Goal: Task Accomplishment & Management: Use online tool/utility

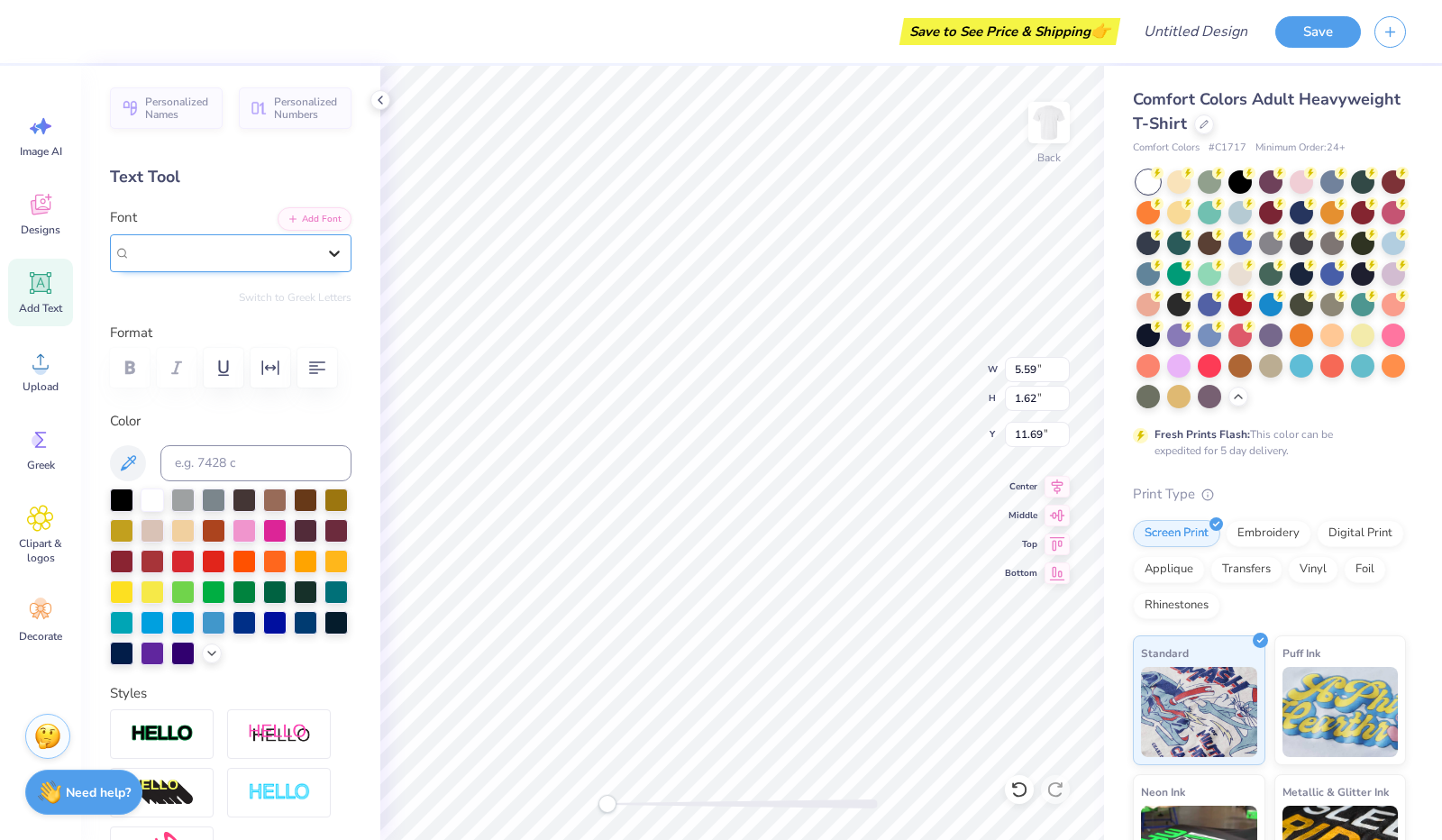
click at [323, 262] on div at bounding box center [334, 253] width 33 height 33
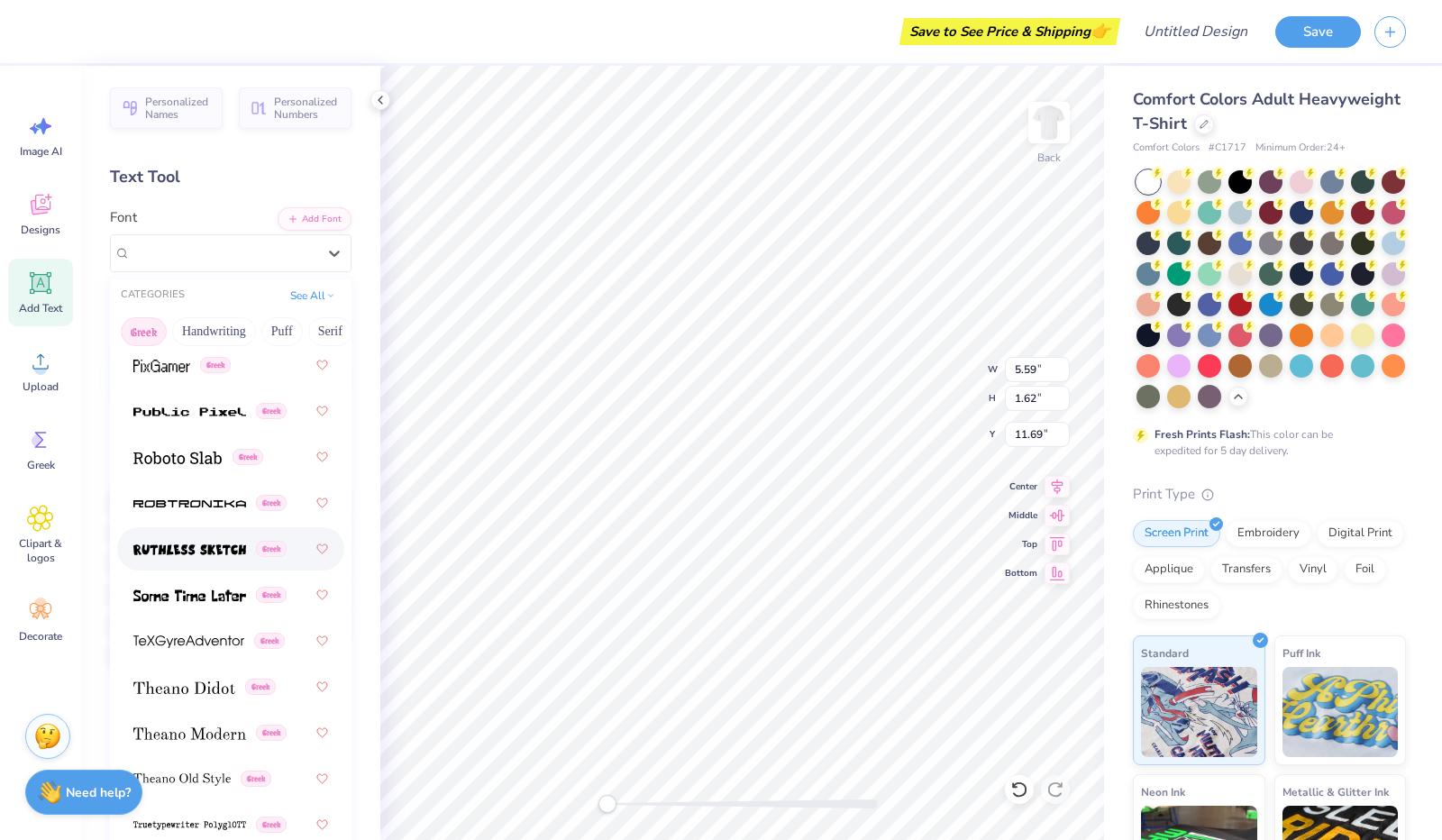
scroll to position [1752, 0]
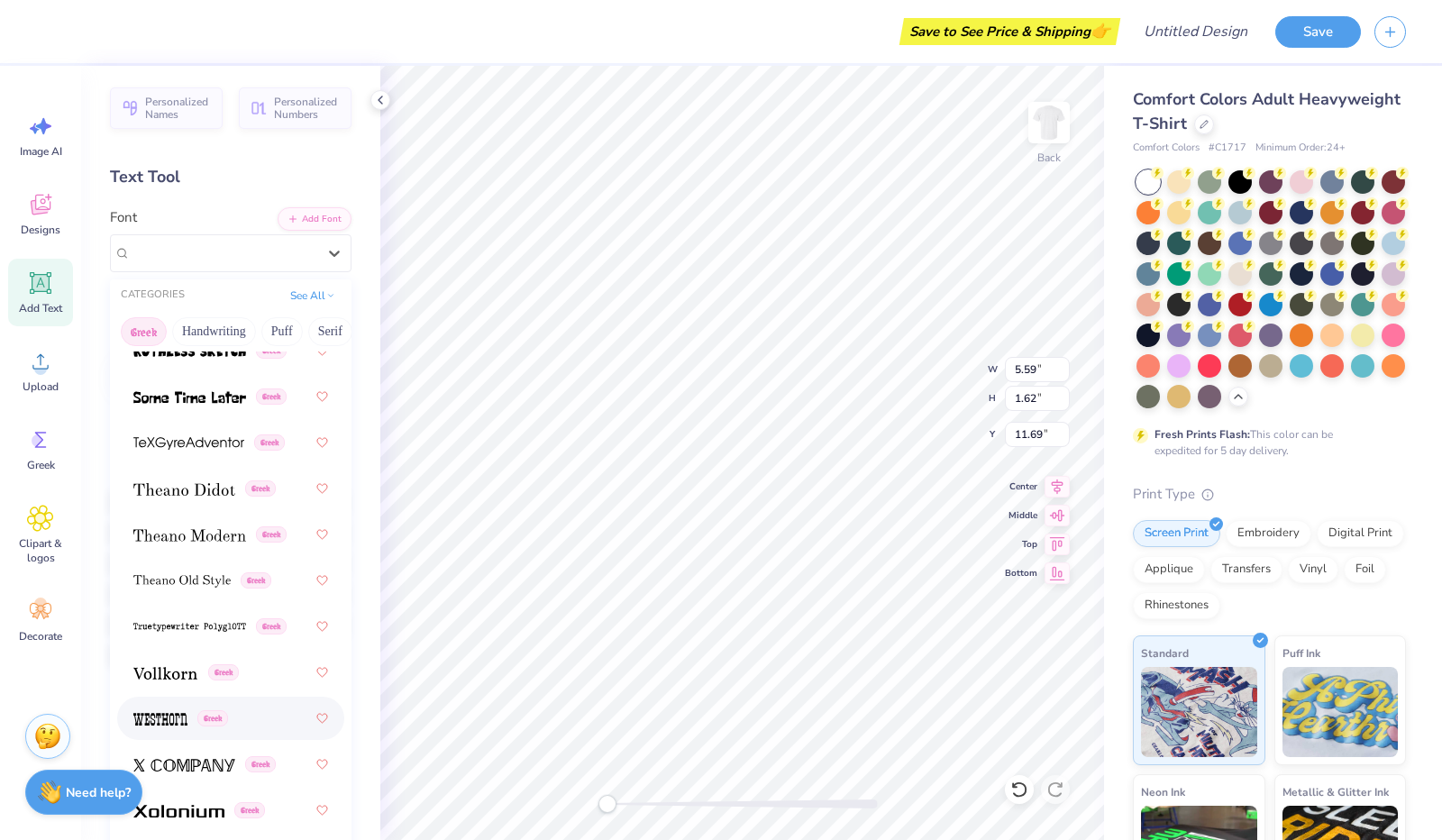
click at [166, 722] on img at bounding box center [160, 719] width 54 height 12
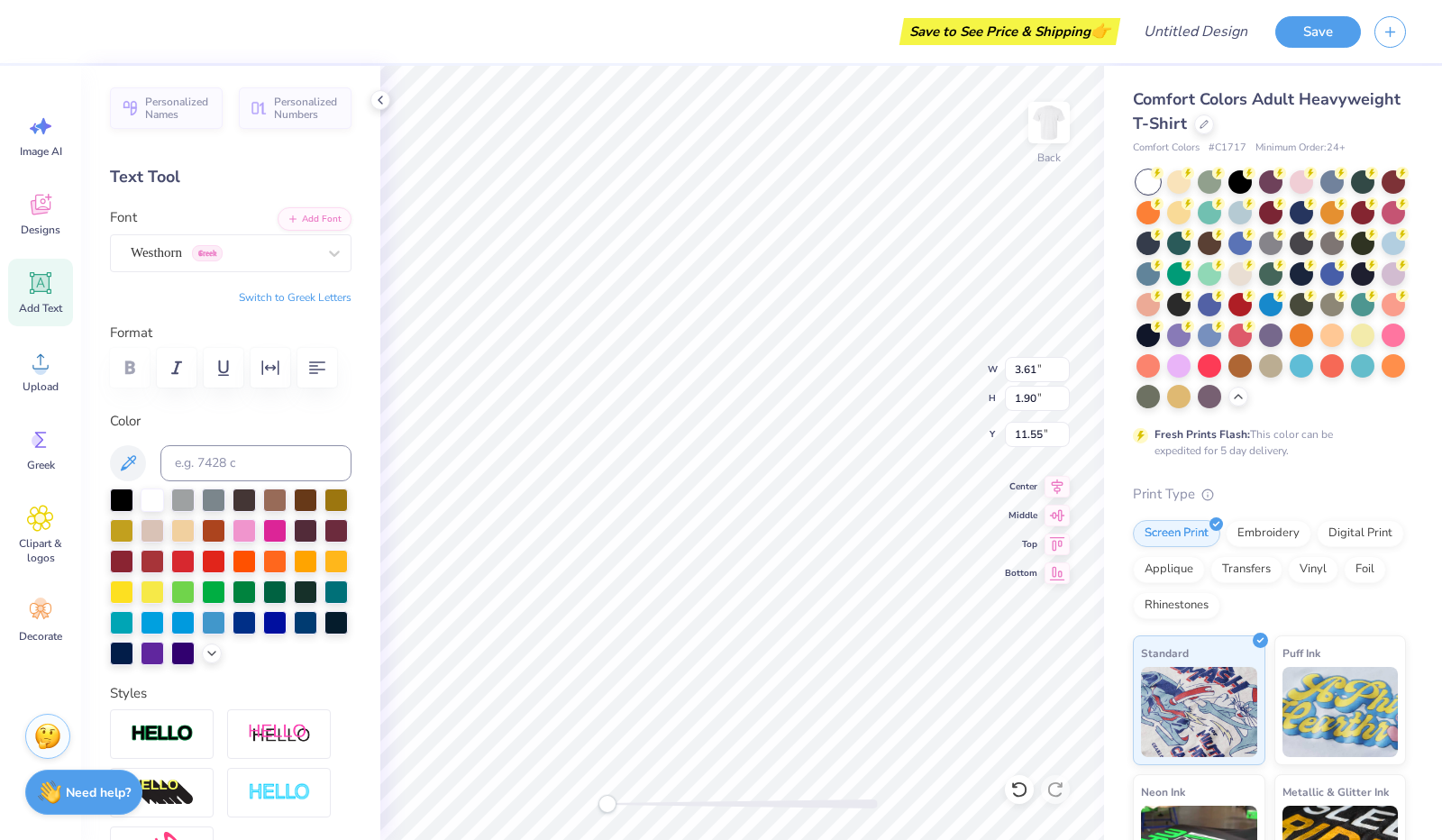
scroll to position [14, 4]
type textarea "T"
type textarea "huzzzzpital relations"
click at [287, 525] on div at bounding box center [275, 529] width 23 height 23
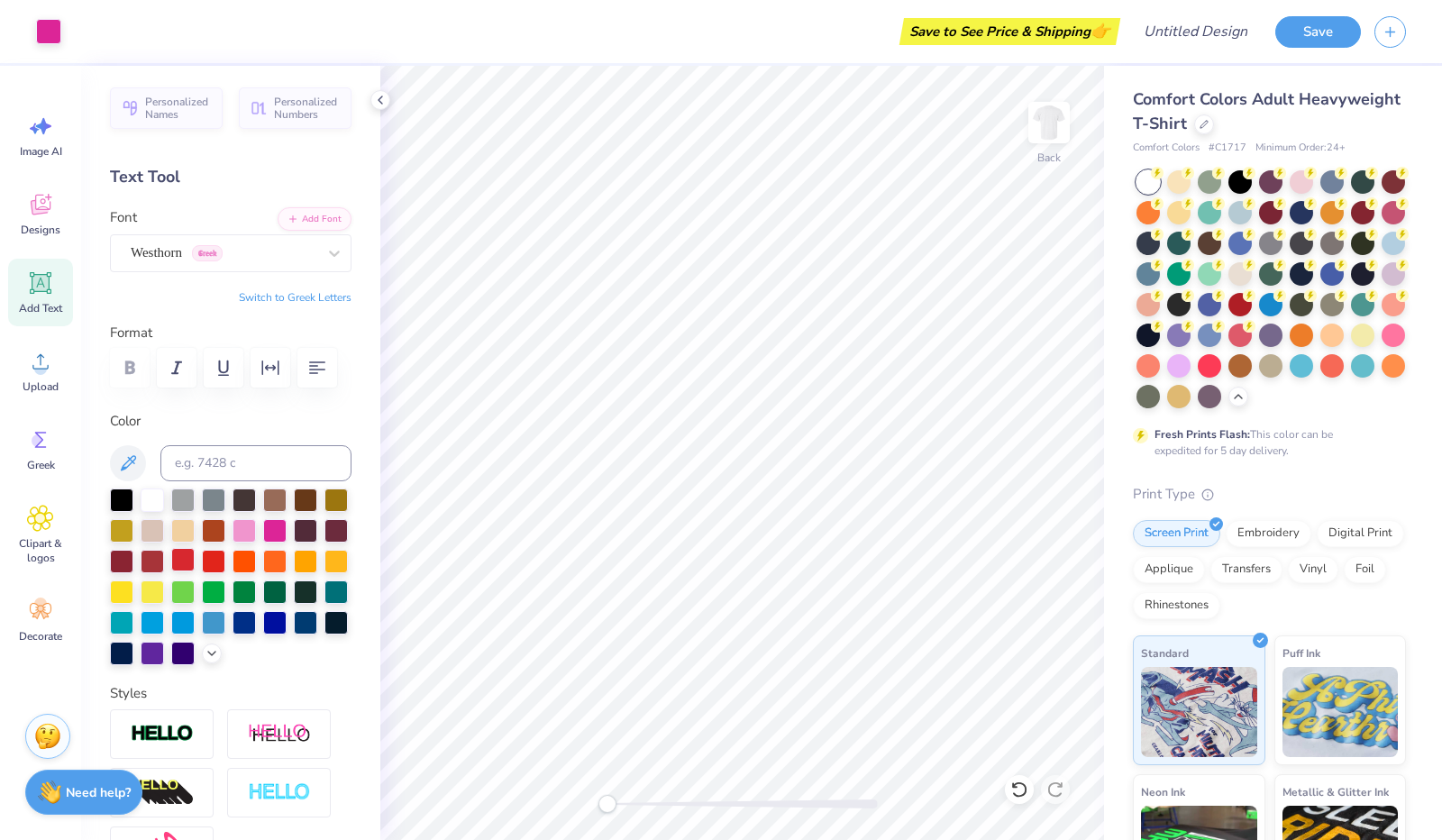
click at [195, 563] on div at bounding box center [182, 560] width 23 height 23
type textarea "huzzzzpital Relations"
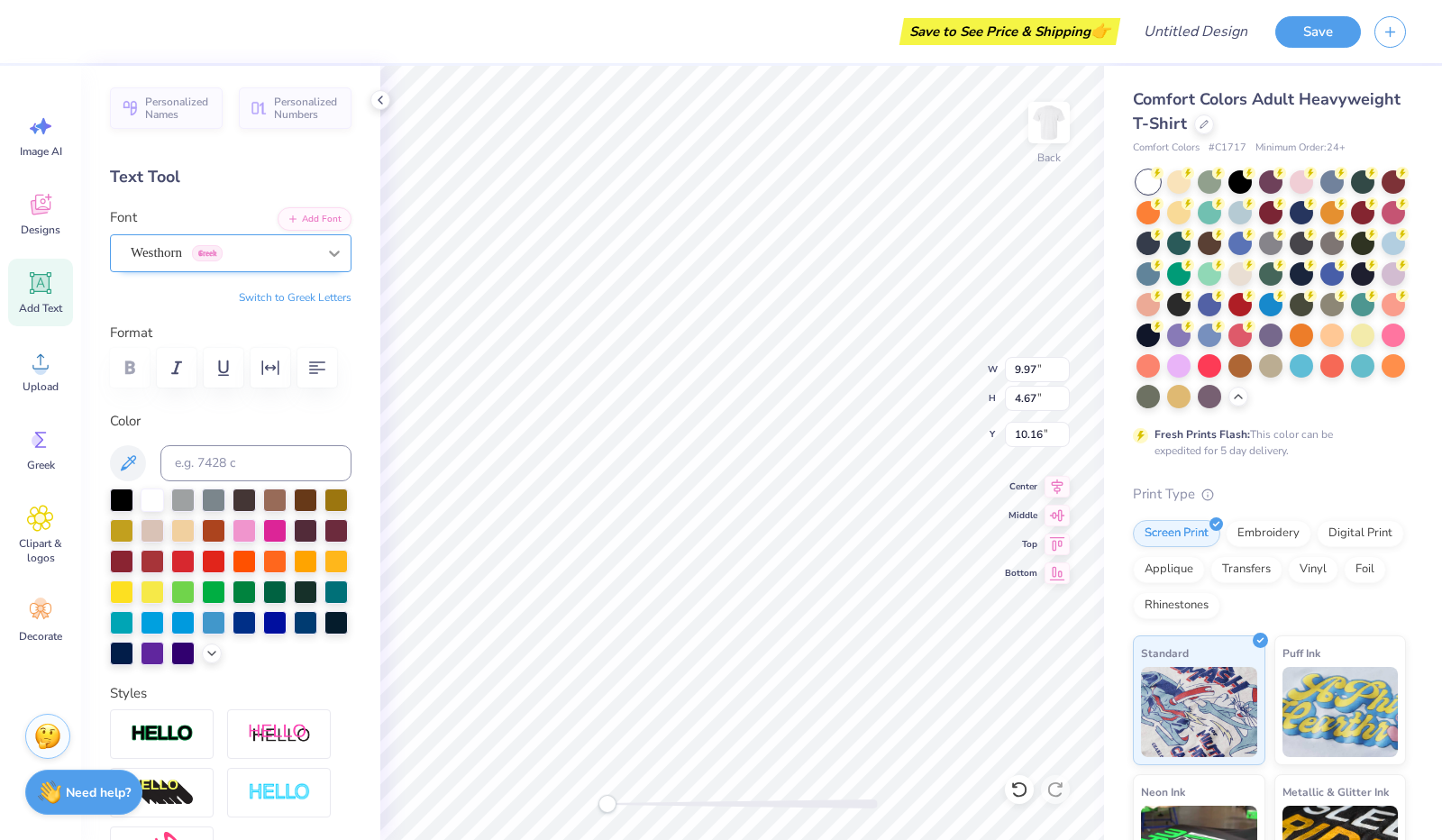
click at [329, 254] on icon at bounding box center [334, 252] width 18 height 18
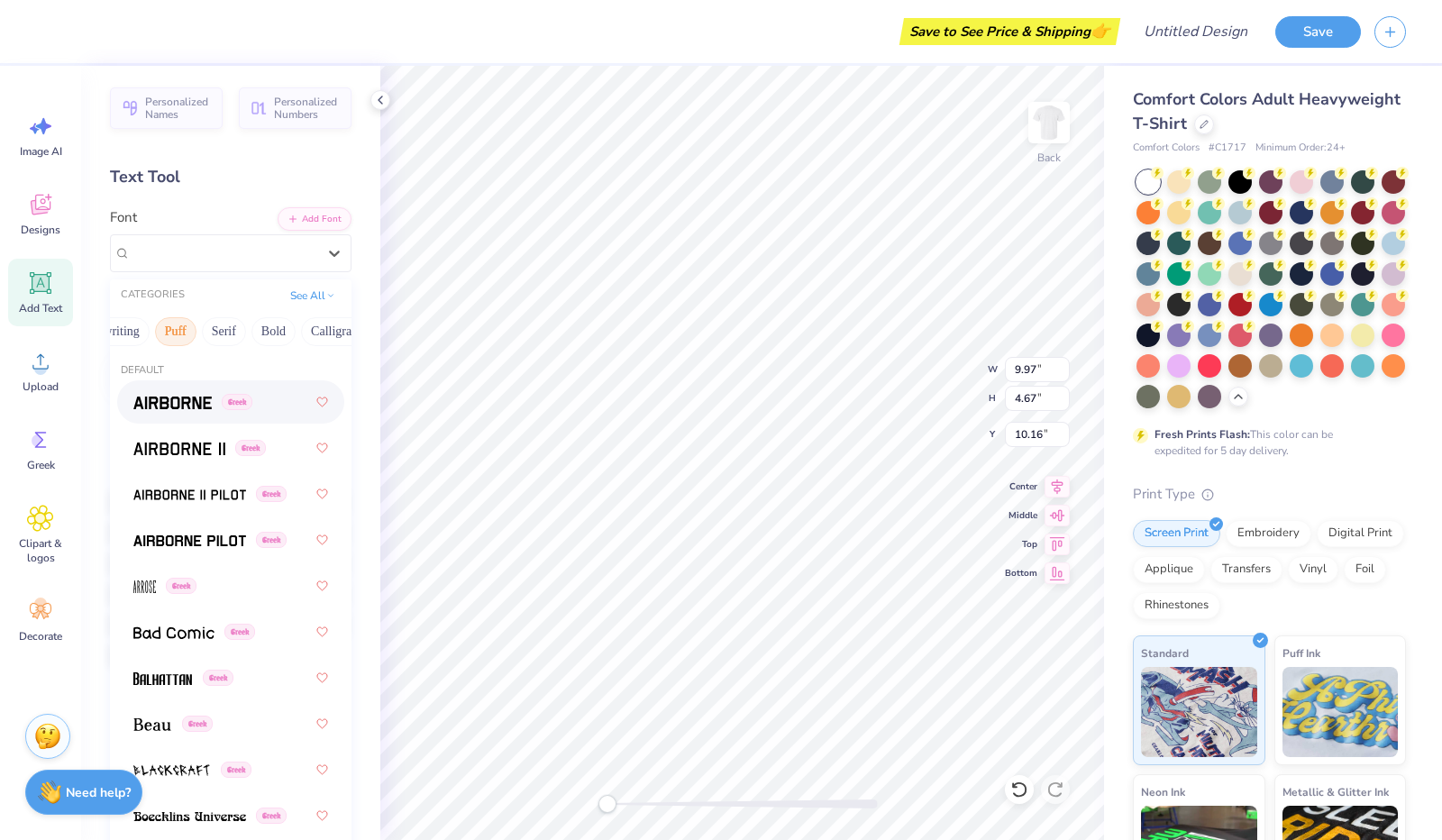
scroll to position [0, 224]
click at [154, 323] on button "Bold" at bounding box center [156, 331] width 44 height 29
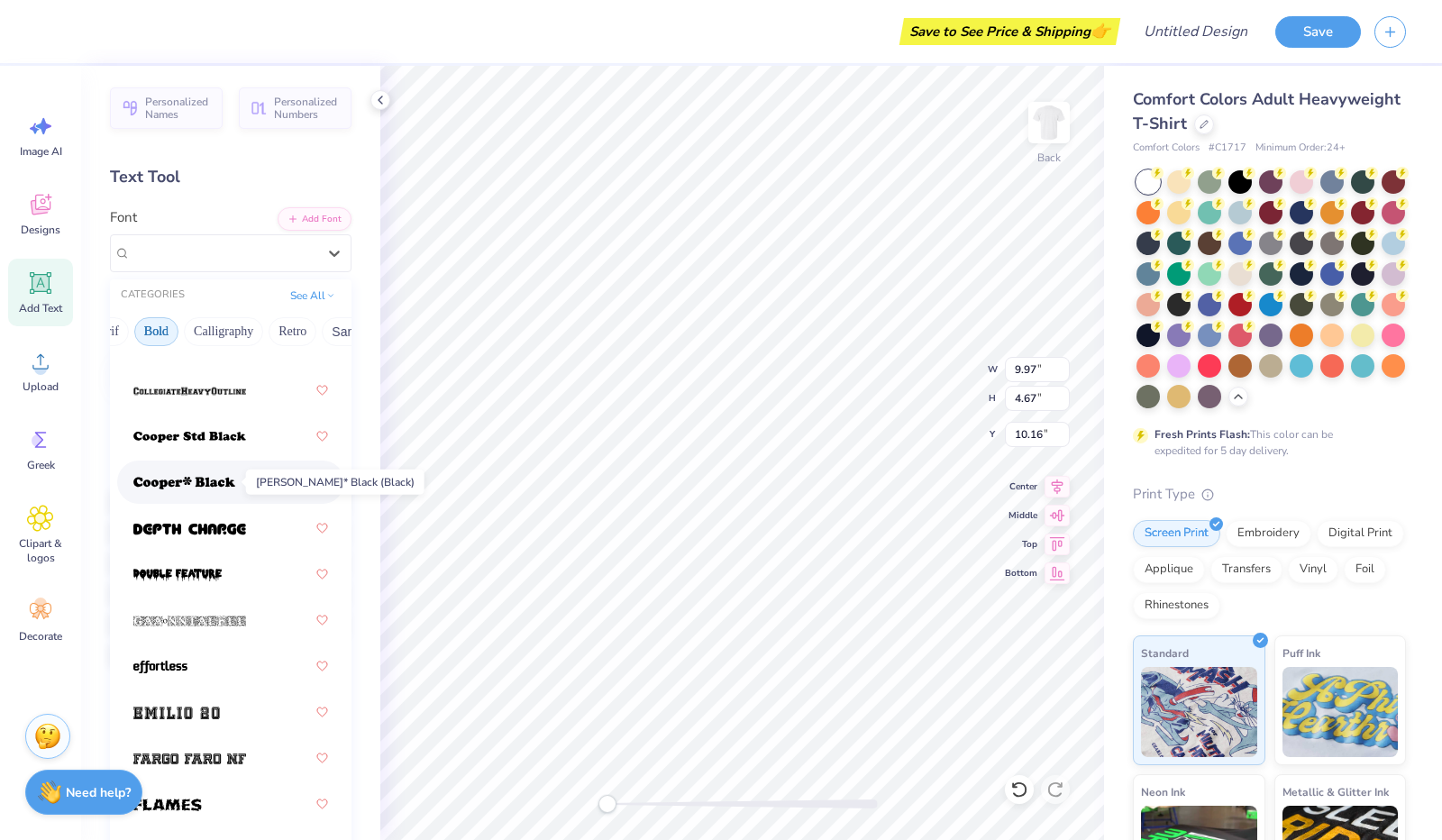
scroll to position [214, 0]
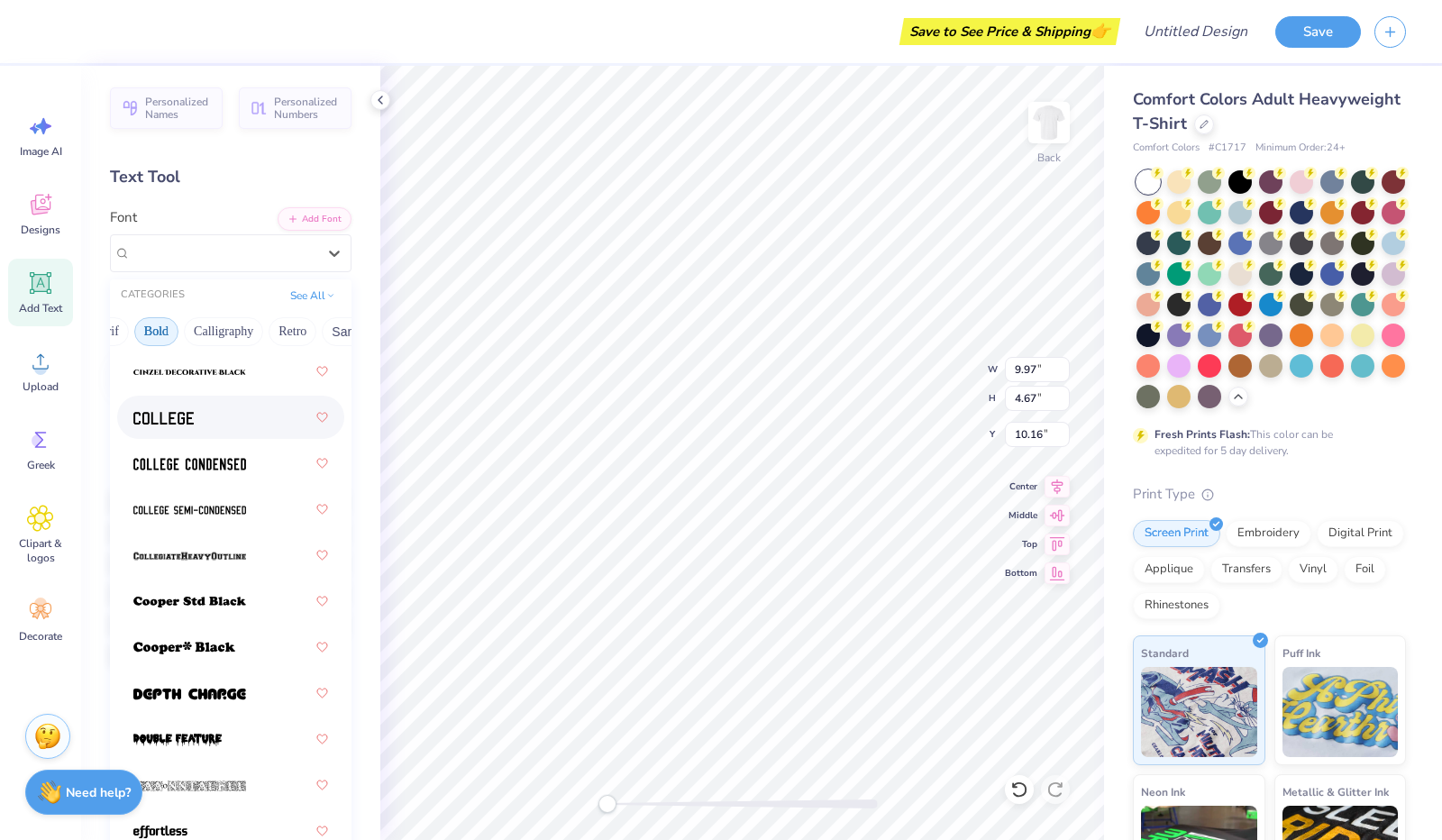
click at [195, 428] on div at bounding box center [230, 418] width 195 height 33
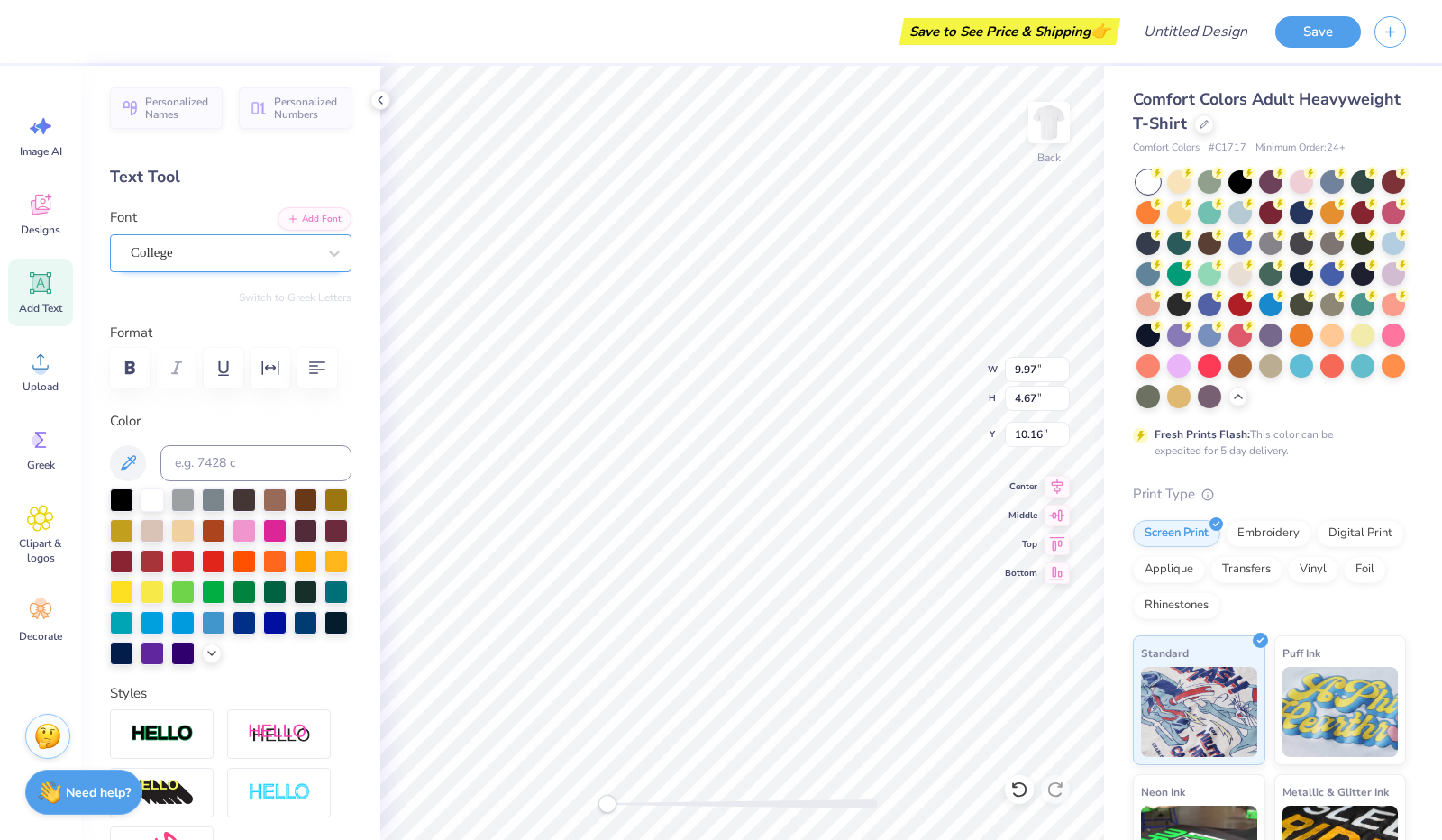
click at [260, 259] on div "College" at bounding box center [223, 252] width 189 height 28
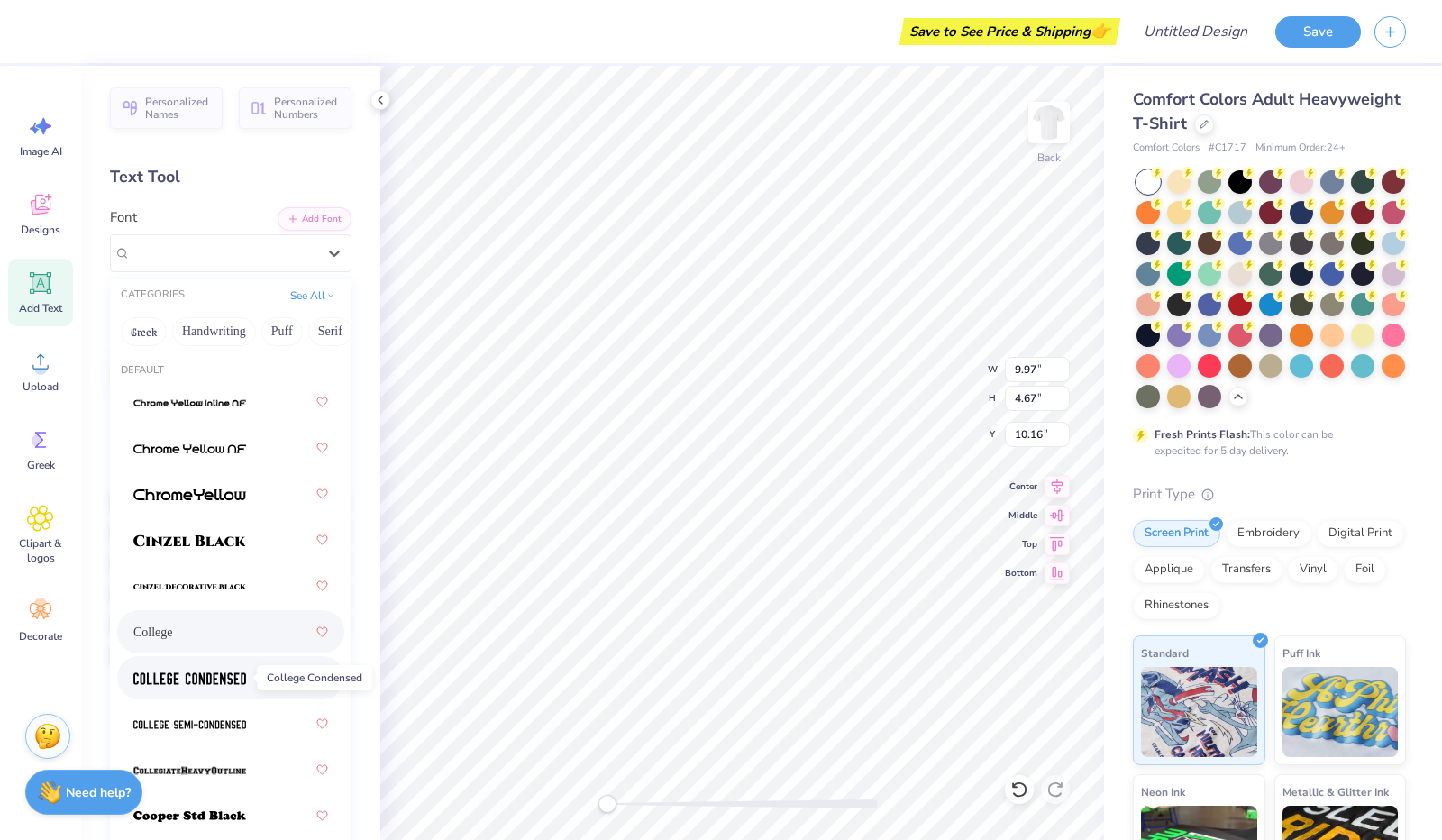
click at [214, 674] on img at bounding box center [189, 678] width 112 height 12
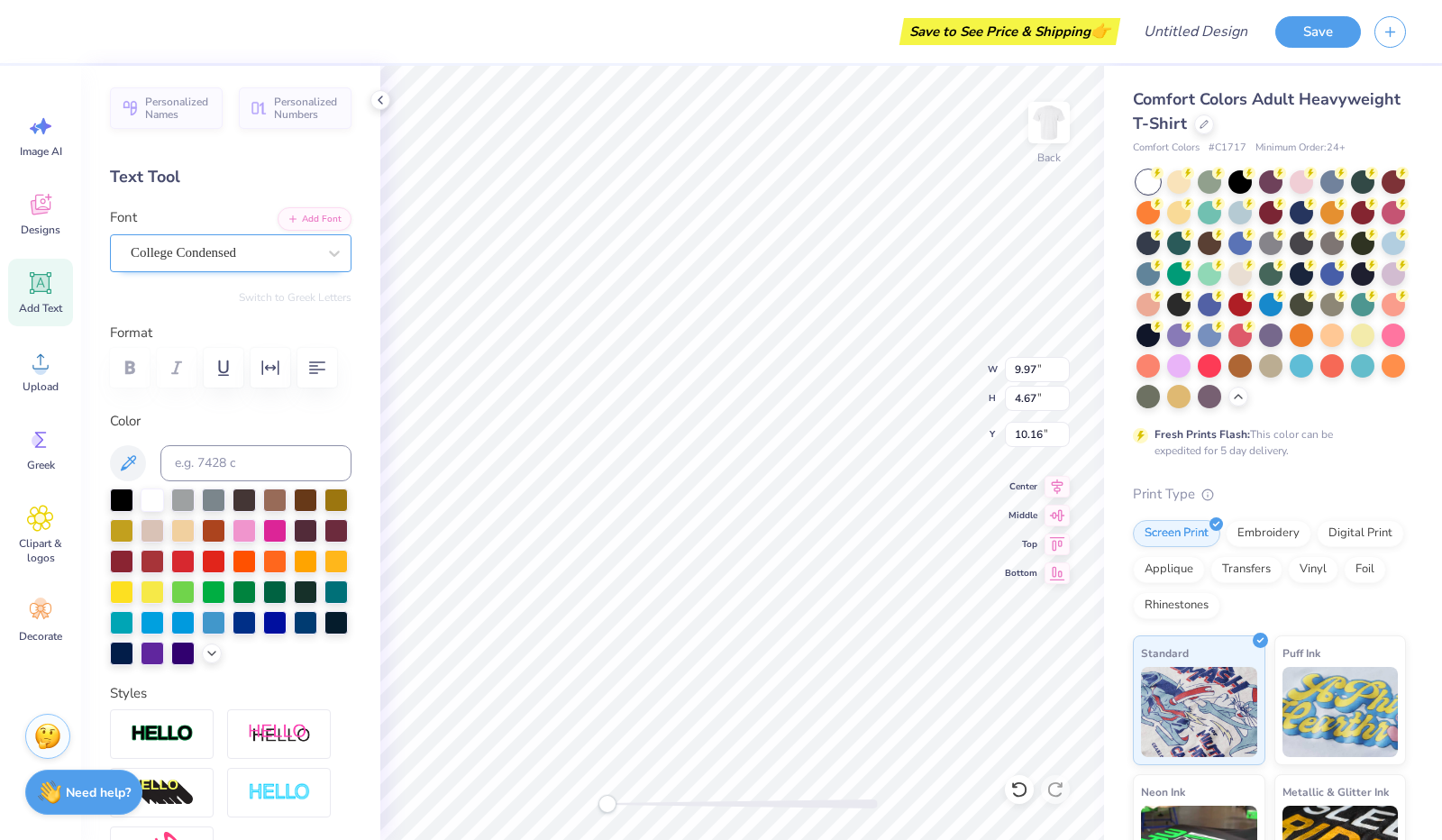
click at [228, 260] on div "College Condensed" at bounding box center [223, 252] width 189 height 28
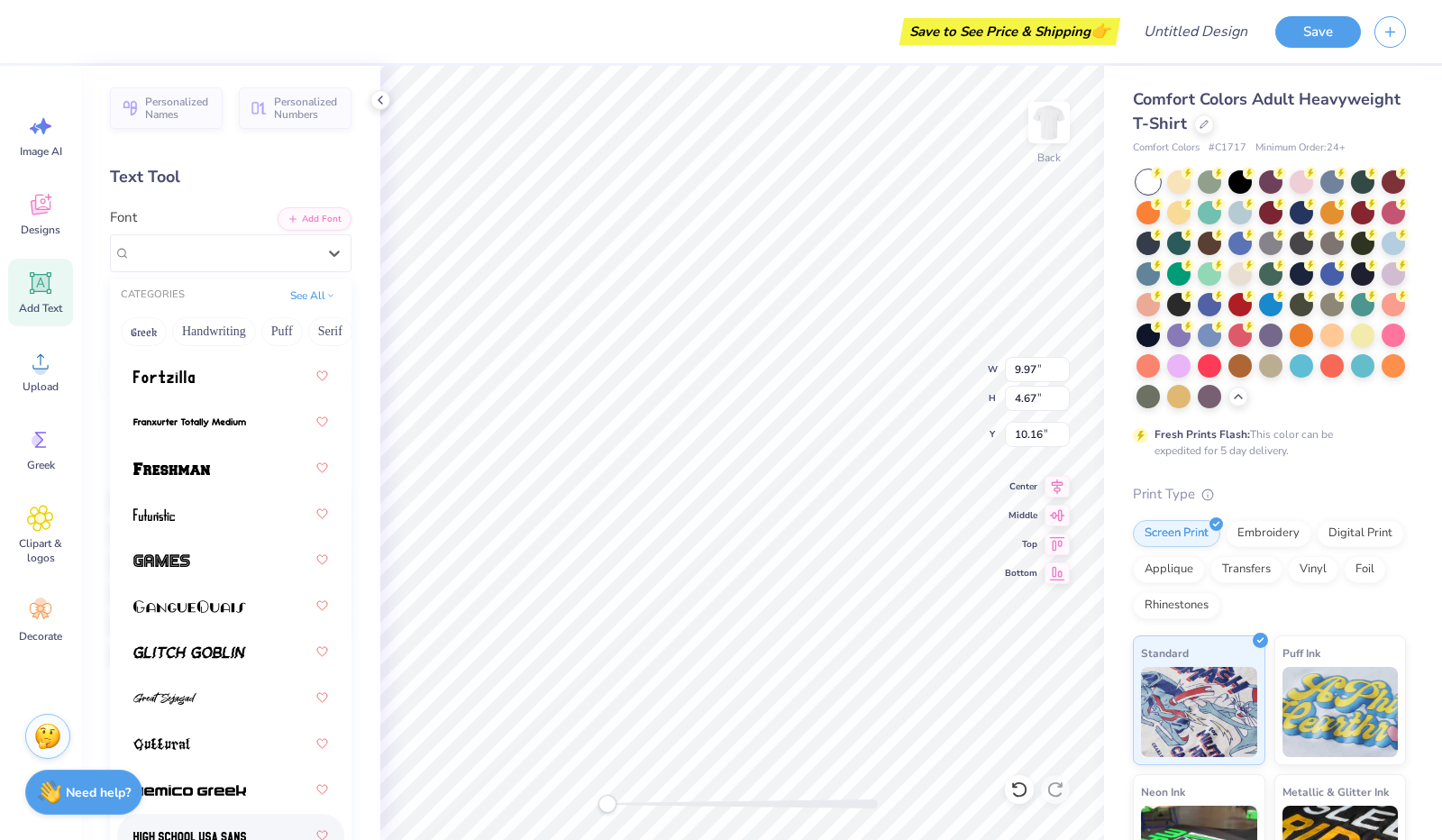
scroll to position [848, 0]
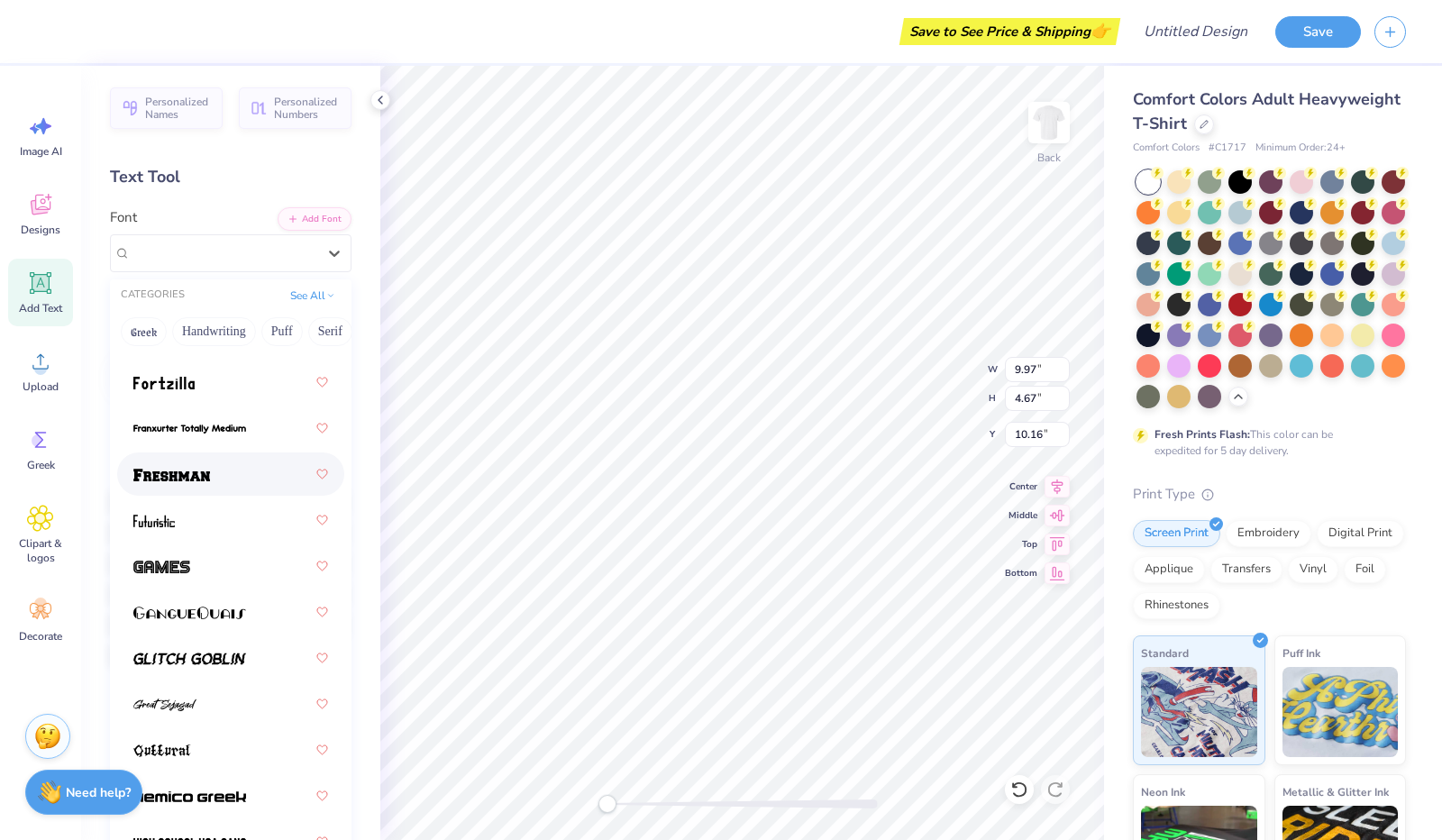
click at [205, 482] on span at bounding box center [172, 474] width 77 height 19
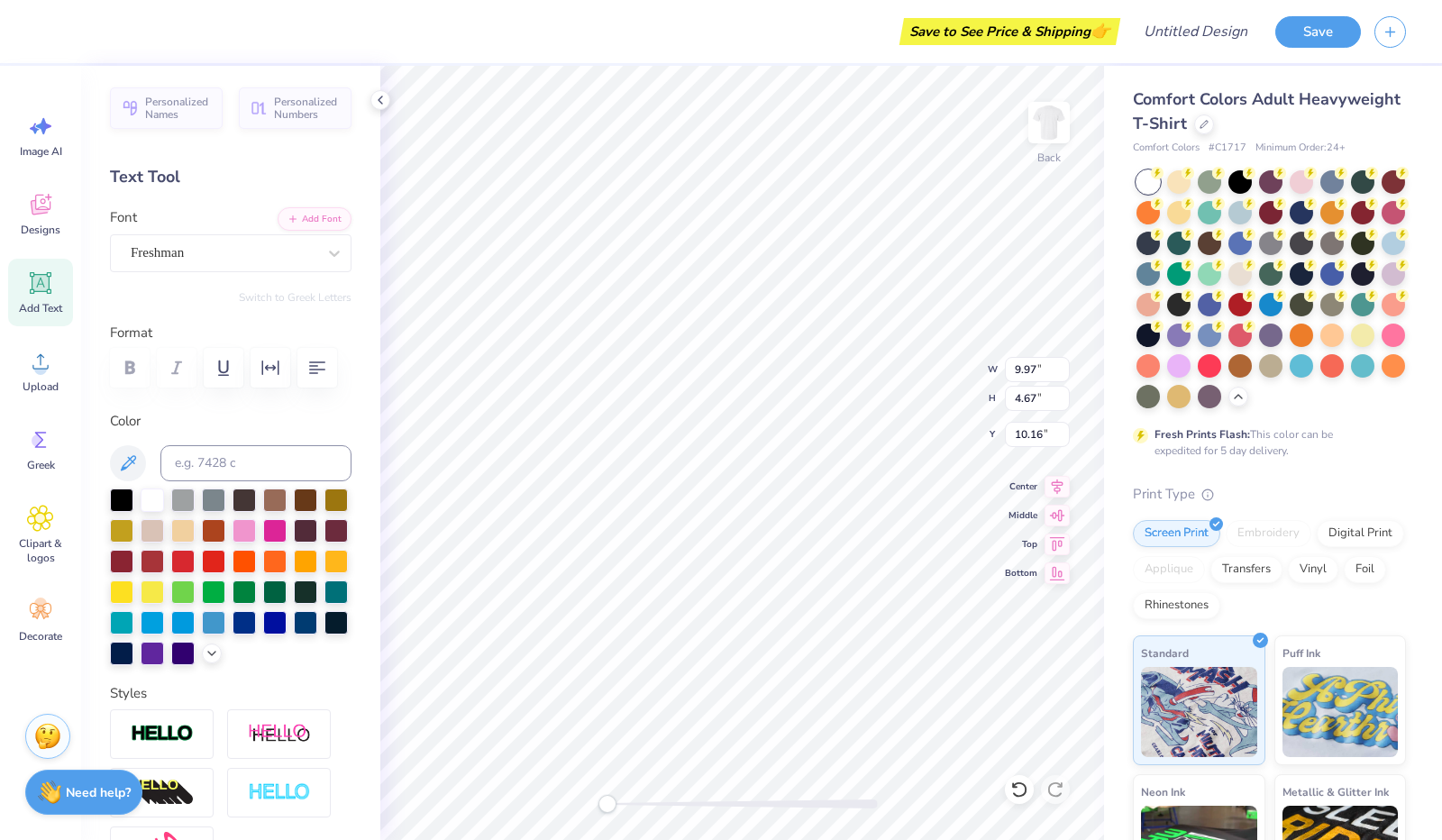
scroll to position [14, 2]
type textarea "huzzzzpital relations"
click at [329, 357] on button "button" at bounding box center [317, 367] width 39 height 39
click at [1043, 106] on img at bounding box center [1048, 122] width 72 height 72
click at [36, 299] on div "Add Text" at bounding box center [40, 292] width 65 height 67
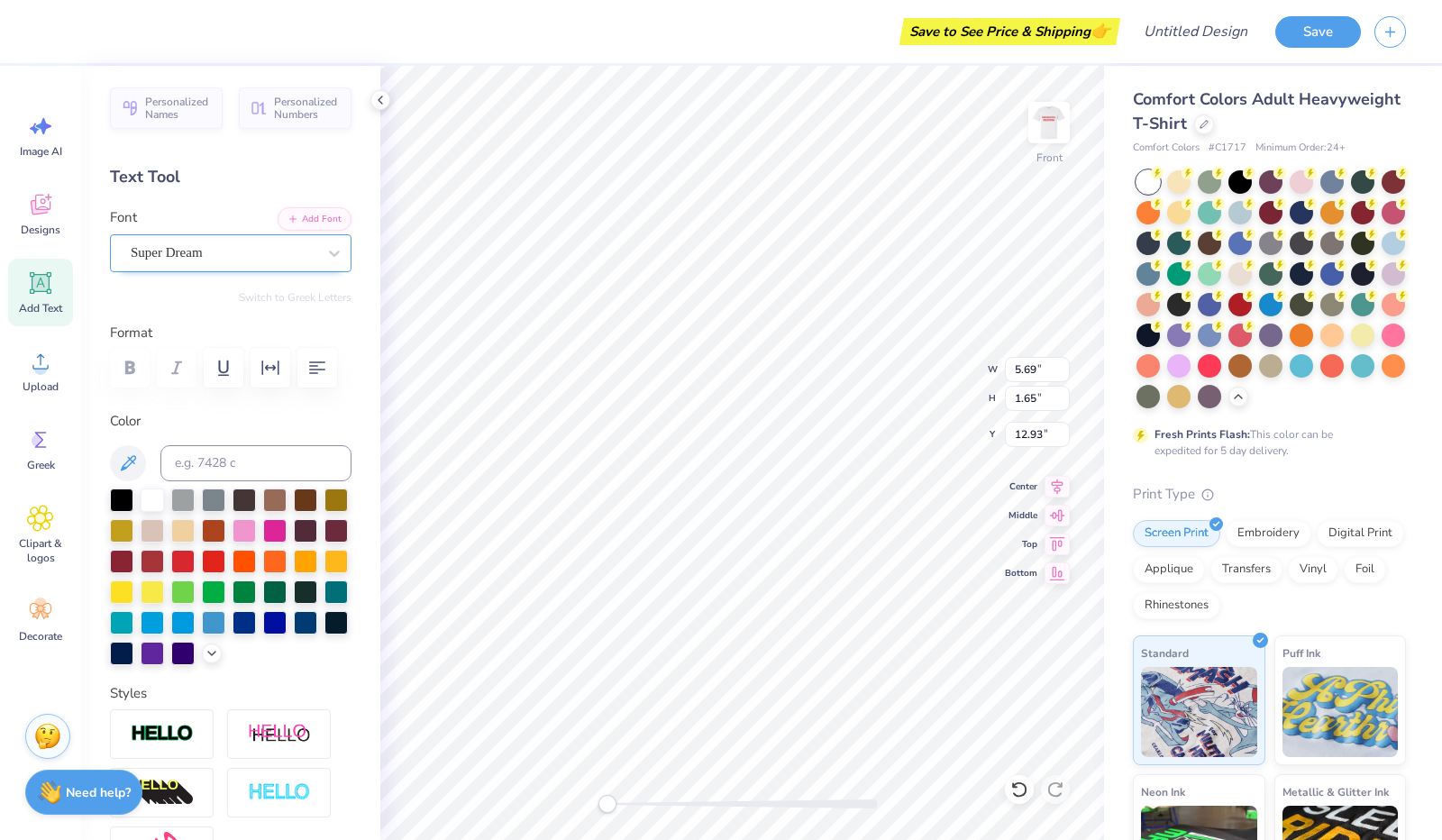
click at [243, 246] on div "Super Dream" at bounding box center [223, 252] width 189 height 28
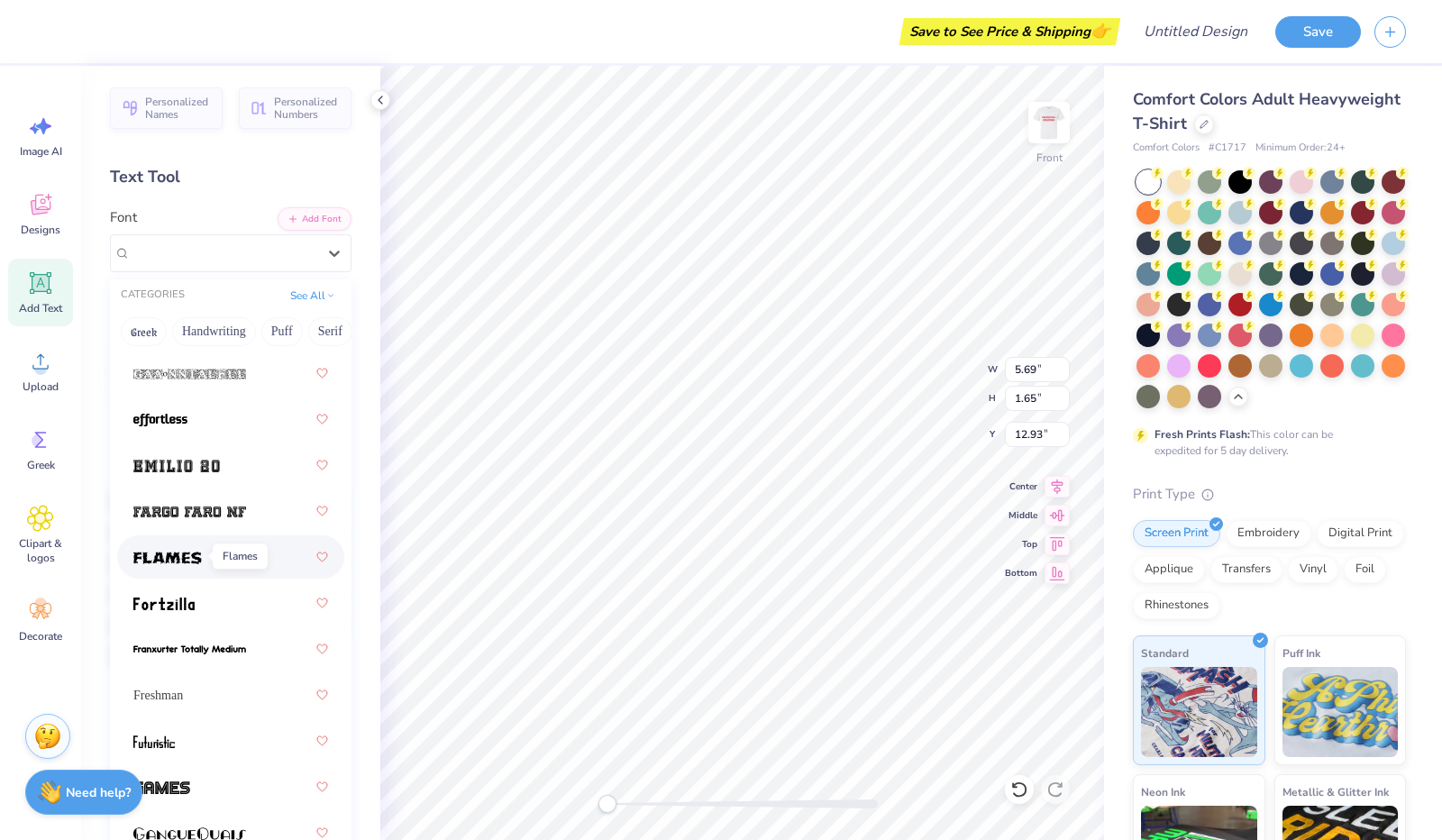
scroll to position [649, 0]
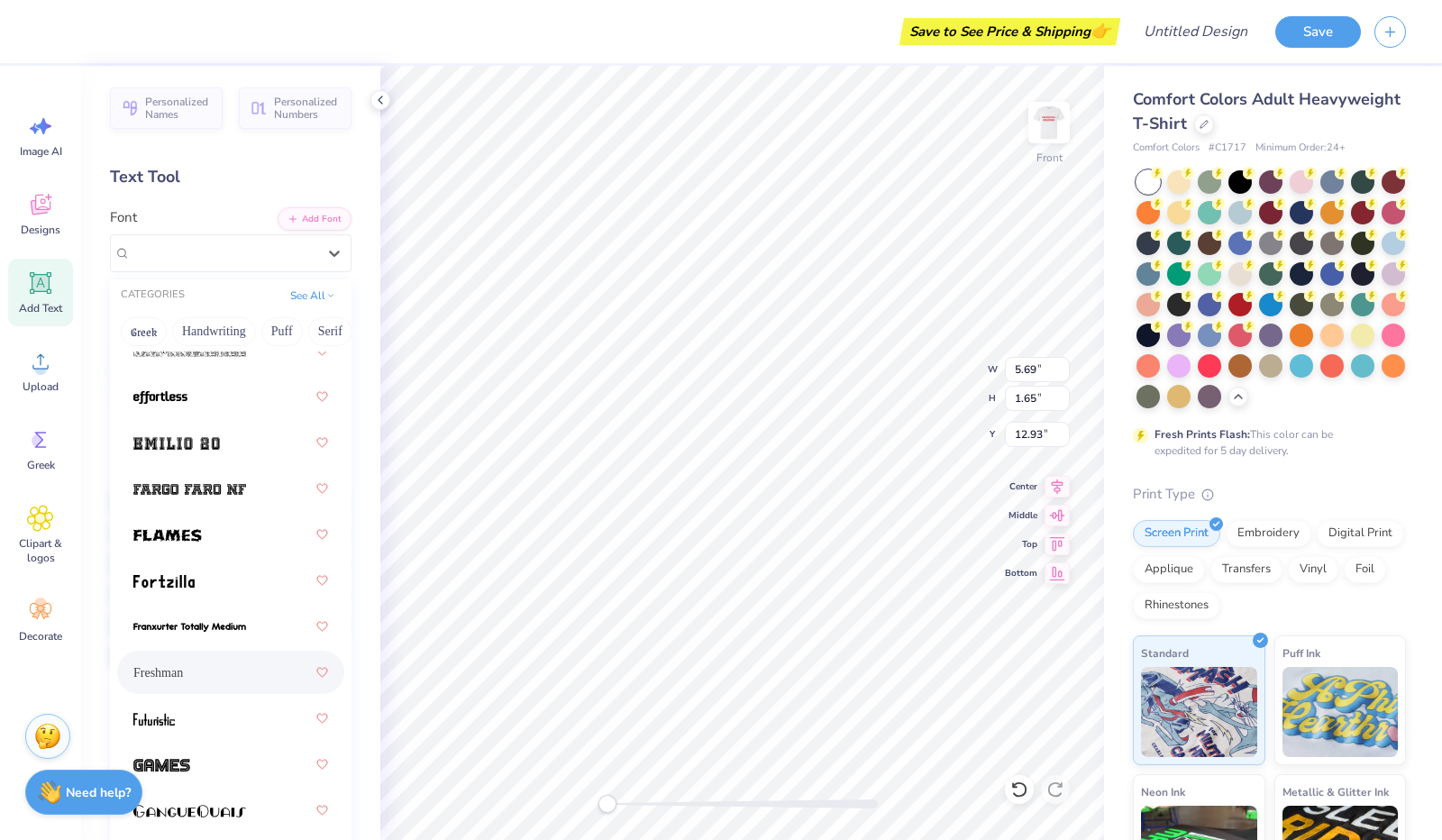
click at [183, 675] on span "Freshman" at bounding box center [158, 673] width 50 height 19
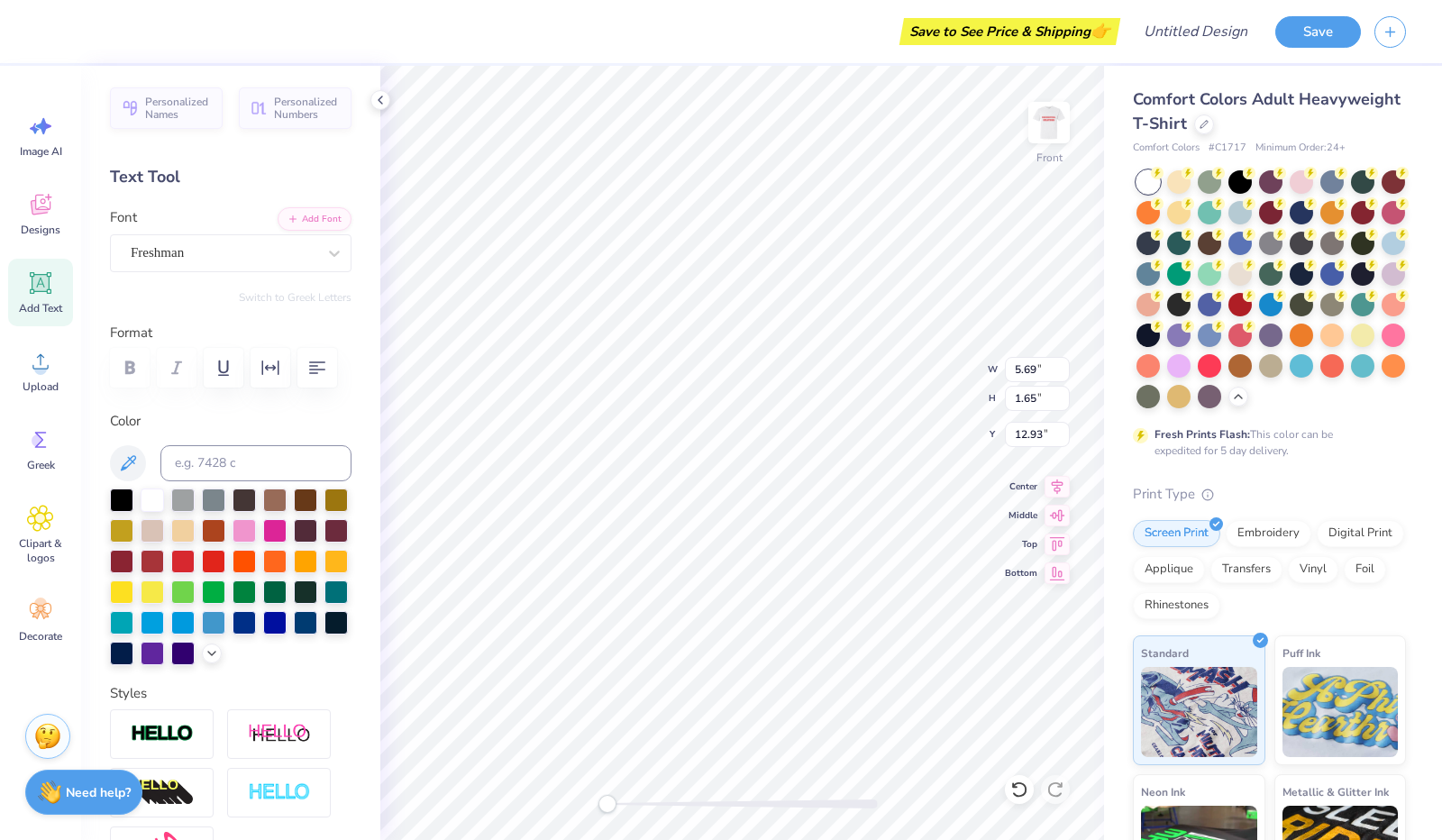
scroll to position [14, 2]
type textarea "T"
type textarea "day of hope cutouts 2025"
click at [232, 633] on div at bounding box center [244, 621] width 23 height 23
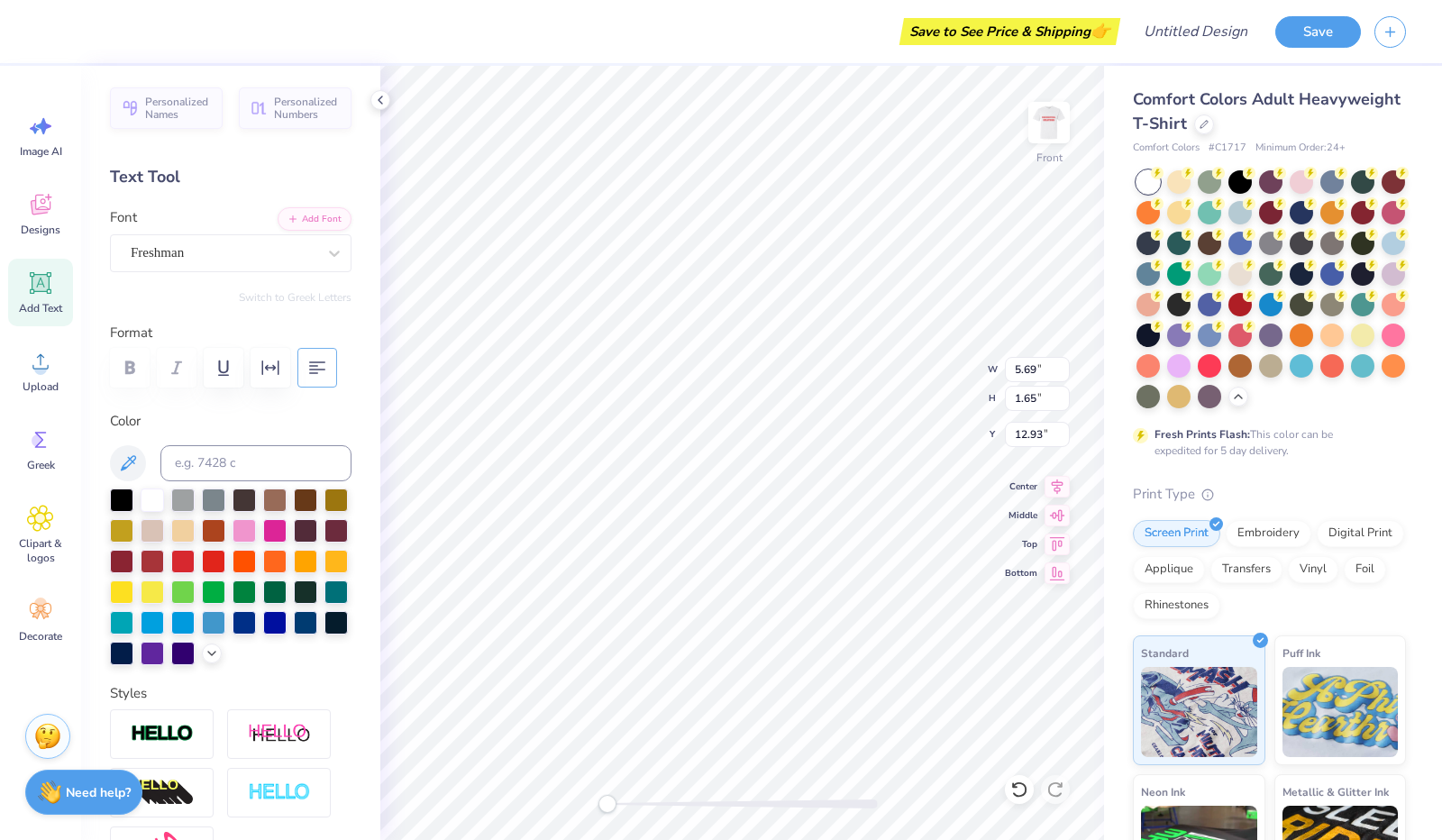
click at [301, 367] on button "button" at bounding box center [317, 367] width 39 height 39
click at [1294, 27] on button "Save" at bounding box center [1318, 29] width 85 height 32
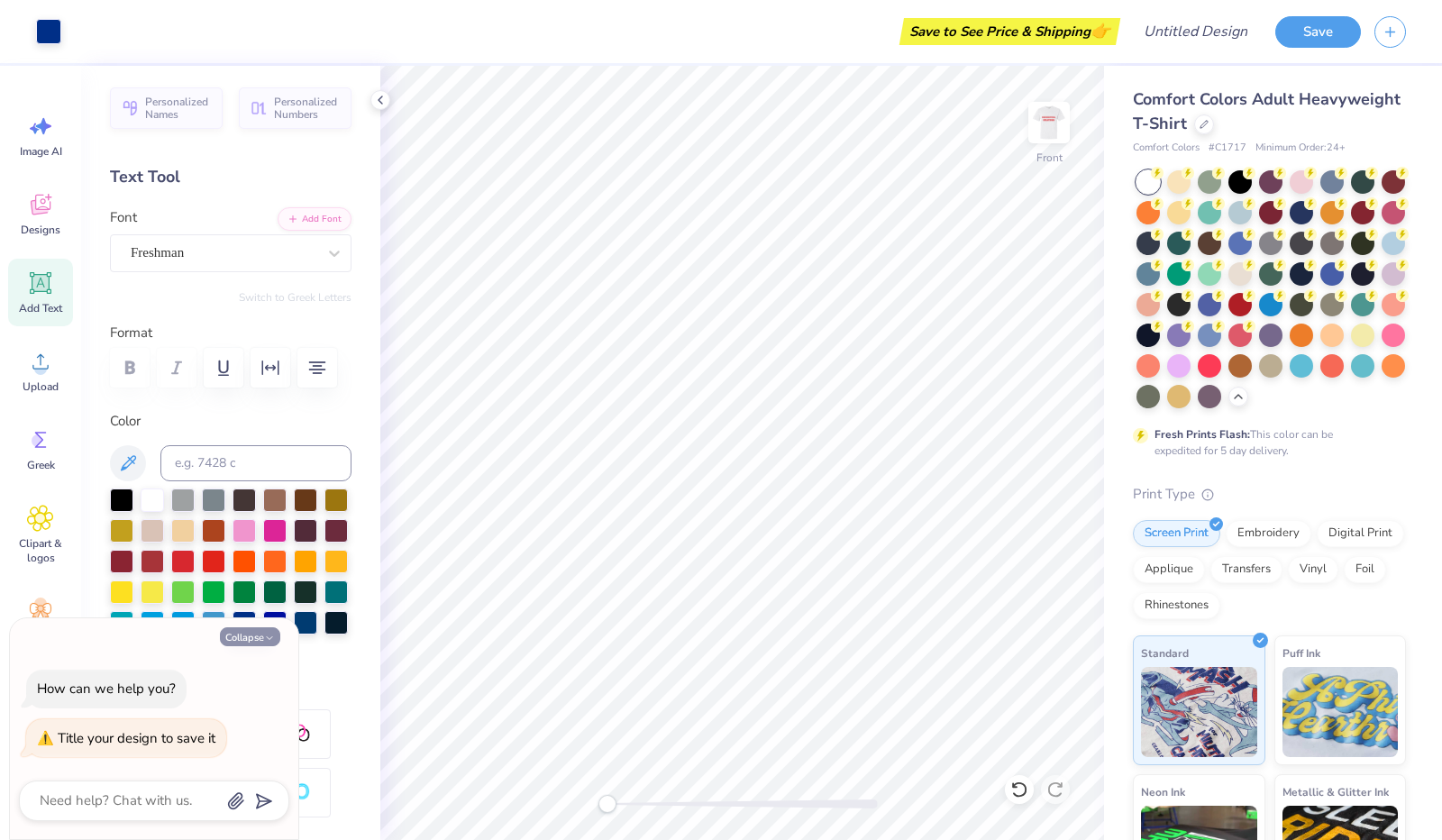
click at [258, 644] on button "Collapse" at bounding box center [250, 636] width 60 height 19
type textarea "x"
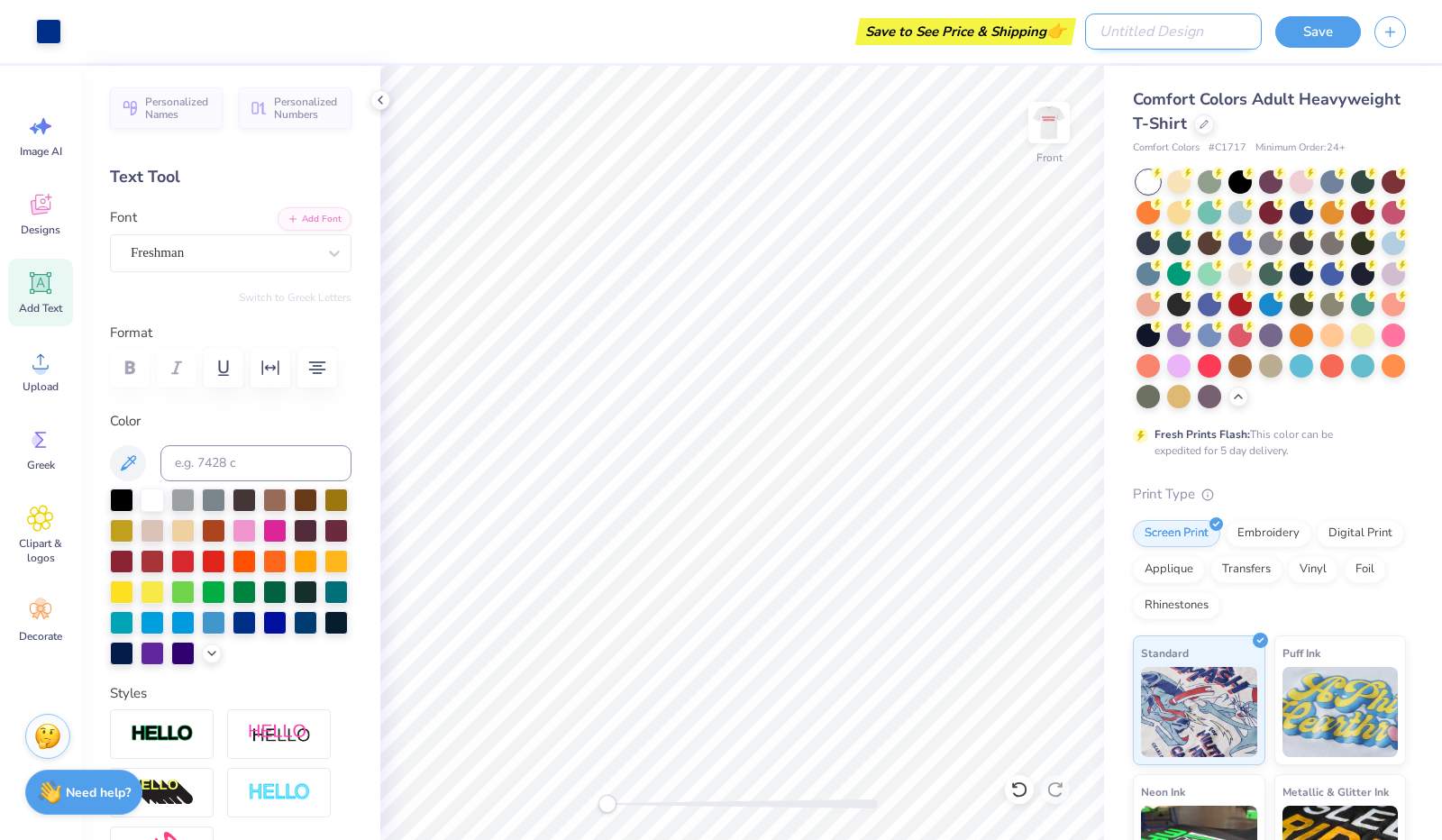
click at [1186, 40] on input "Design Title" at bounding box center [1173, 32] width 177 height 36
type input "doh"
click at [1320, 41] on button "Save" at bounding box center [1318, 29] width 85 height 32
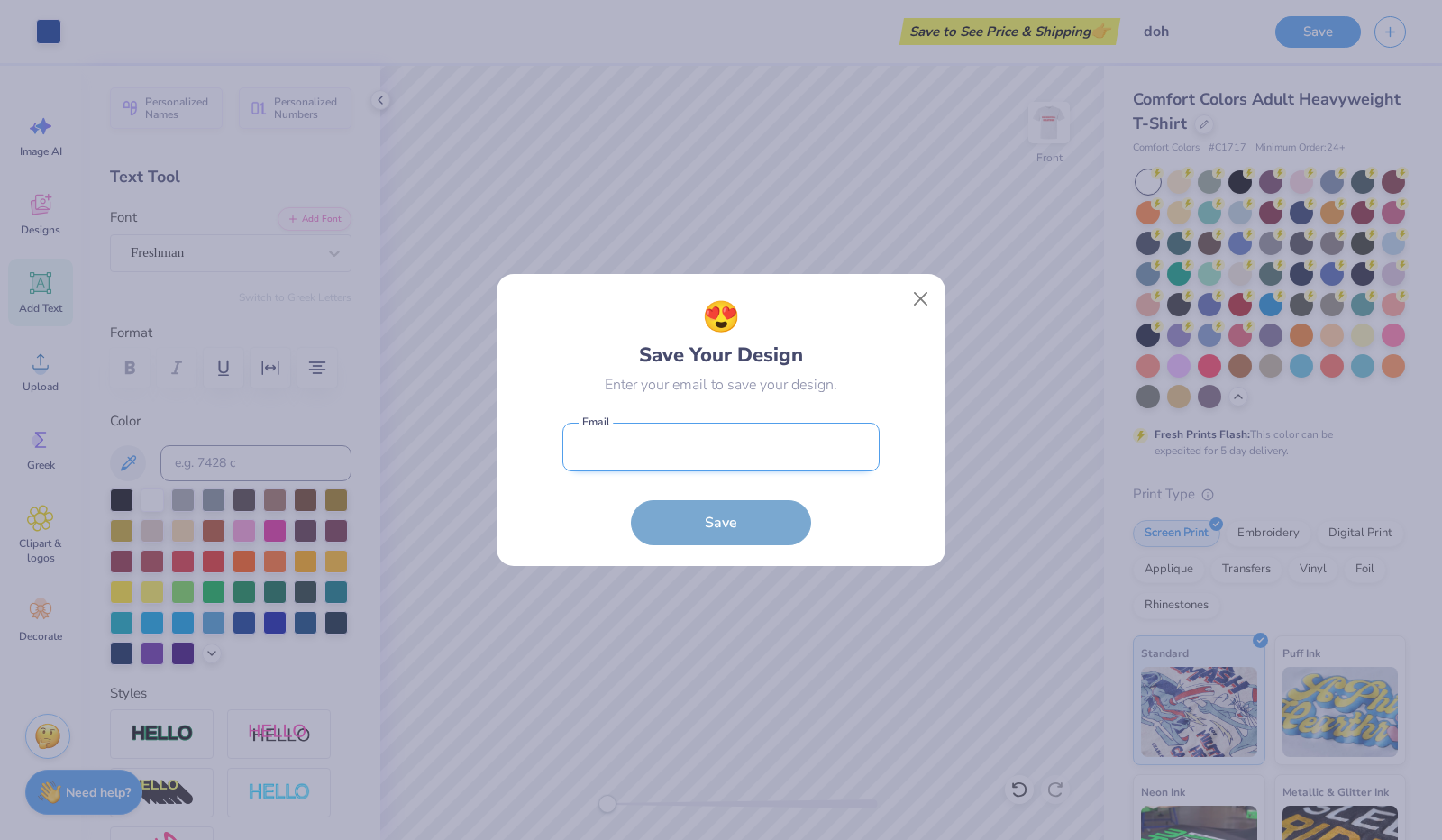
click at [727, 453] on input "email" at bounding box center [721, 447] width 317 height 50
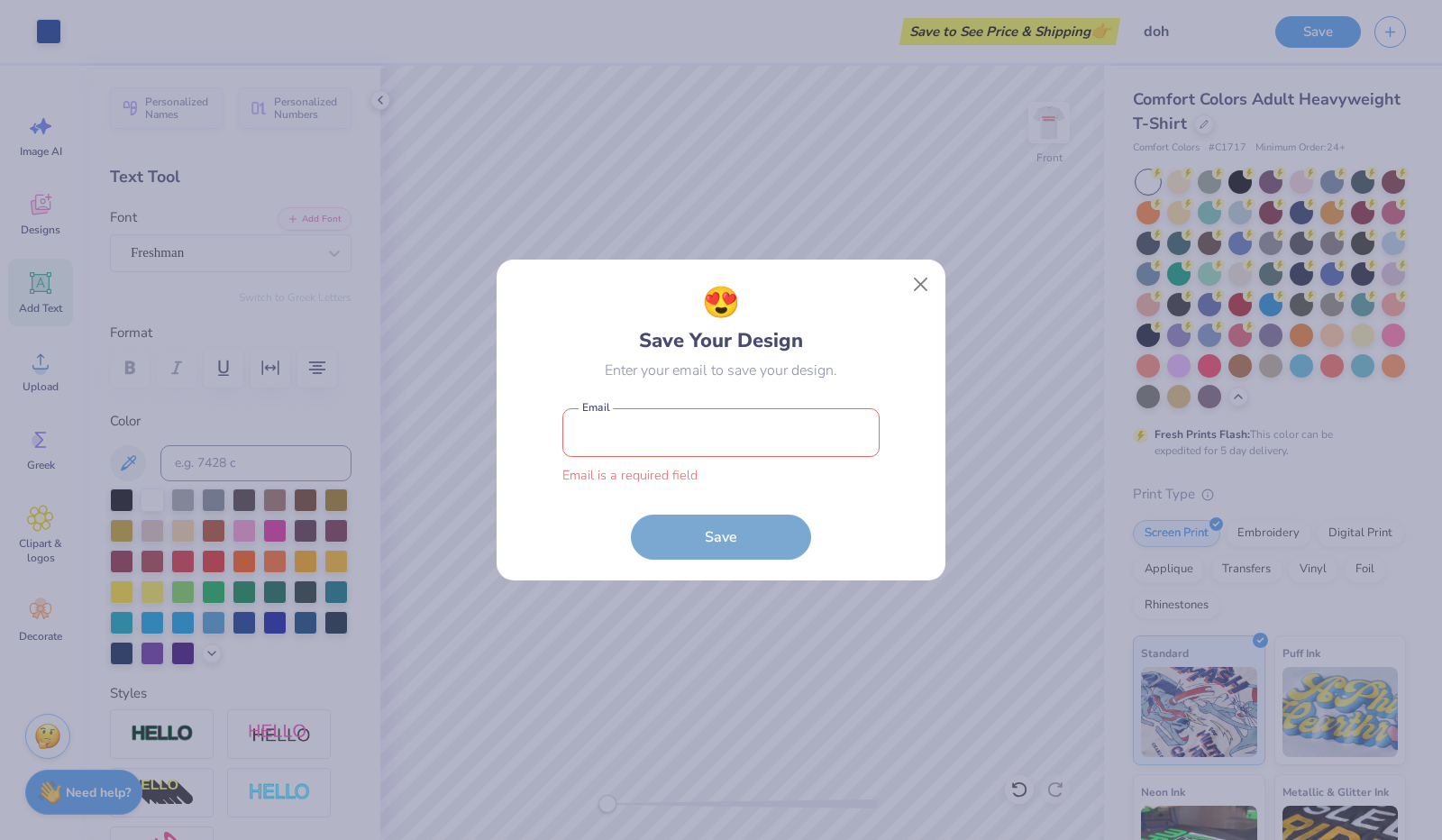
click at [766, 425] on input "email" at bounding box center [721, 433] width 317 height 50
type input "[EMAIL_ADDRESS][DOMAIN_NAME]"
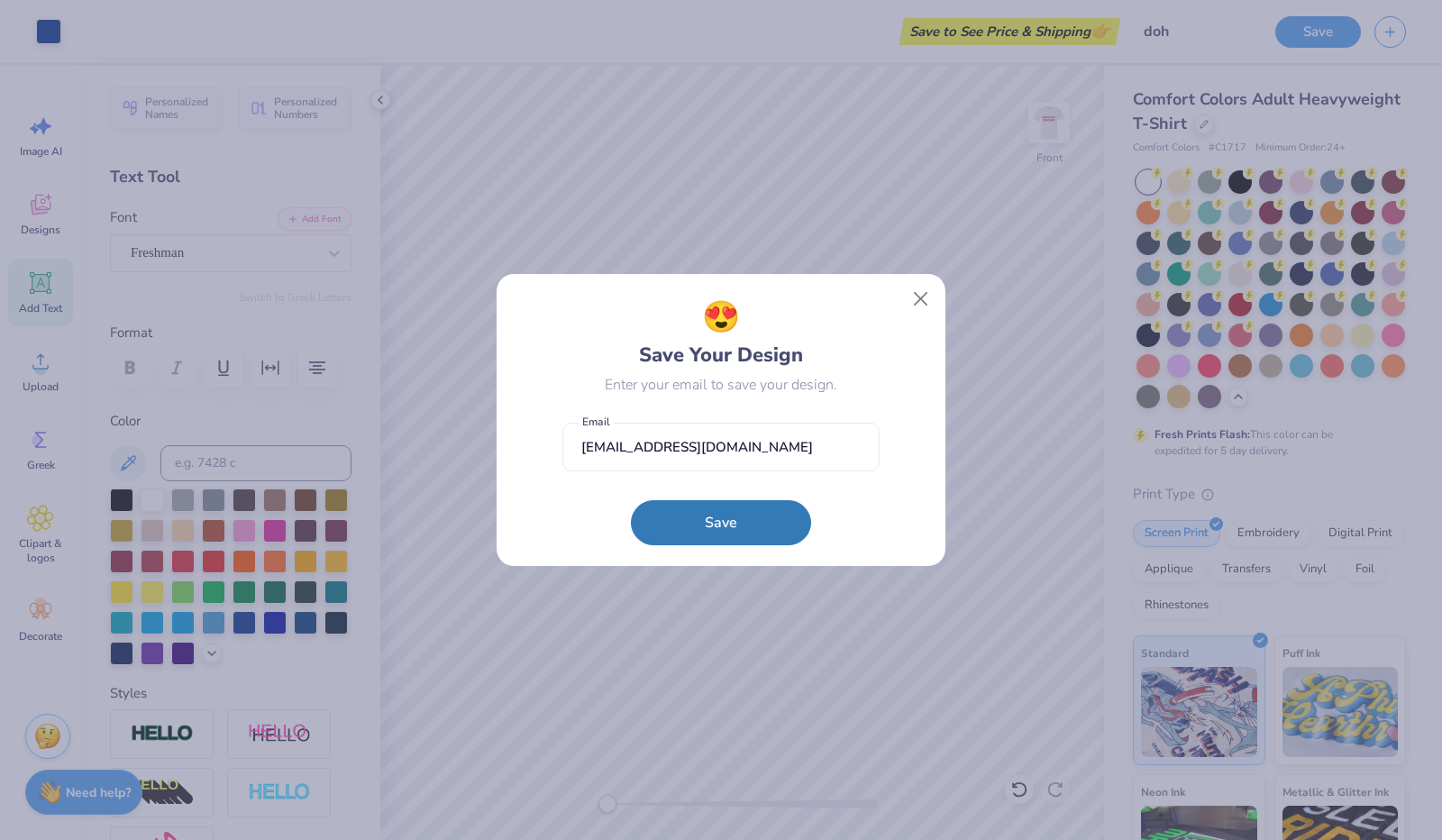
click at [715, 545] on div "😍 Save Your Design Enter your email to save your design. [EMAIL_ADDRESS][DOMAIN…" at bounding box center [721, 420] width 449 height 292
click at [715, 539] on button "Save" at bounding box center [721, 517] width 180 height 45
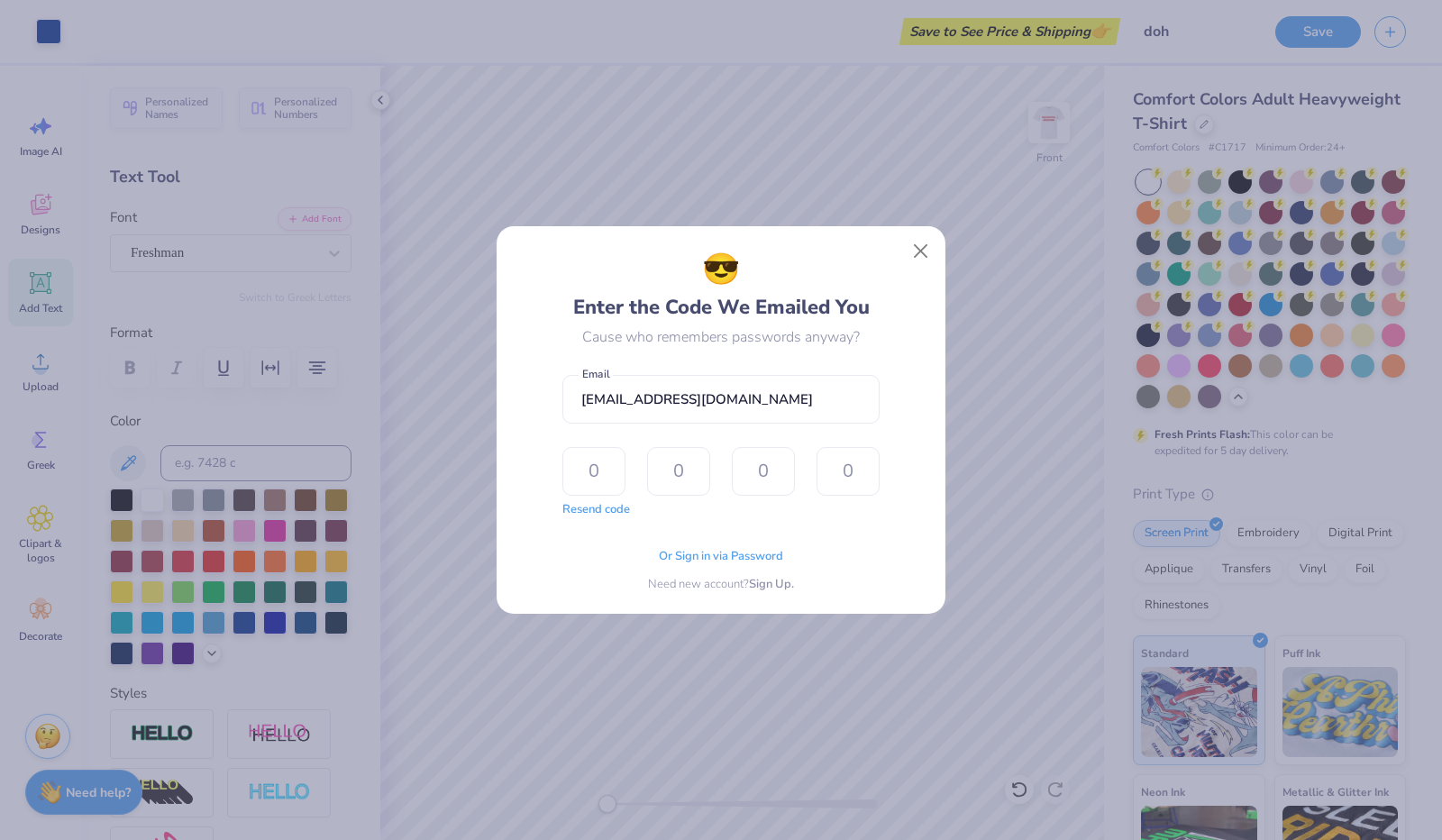
type input "5"
type input "8"
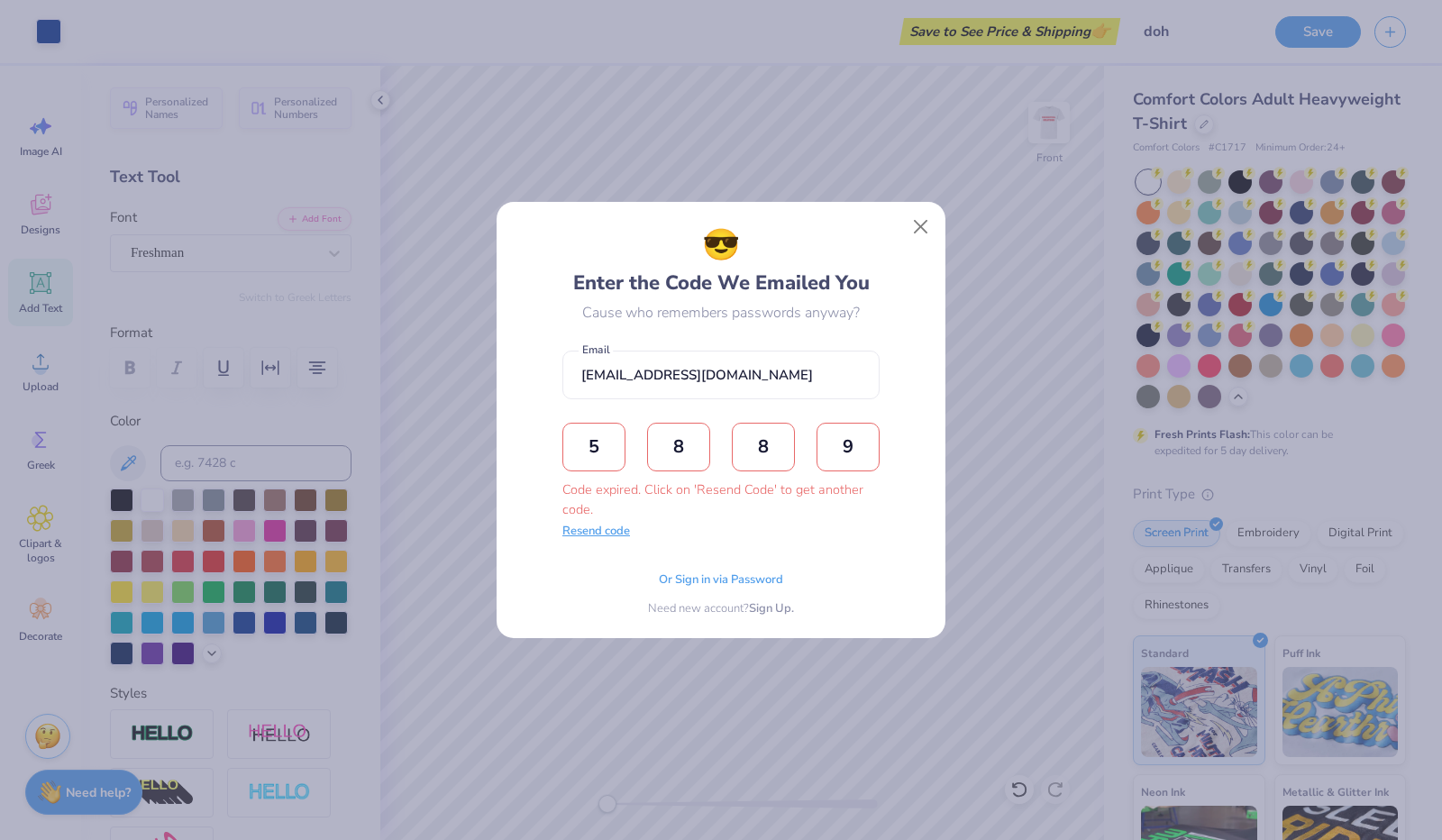
type input "9"
click at [608, 530] on button "Resend code" at bounding box center [596, 532] width 67 height 18
click at [574, 461] on input "text" at bounding box center [594, 446] width 63 height 49
type input "5"
type input "9"
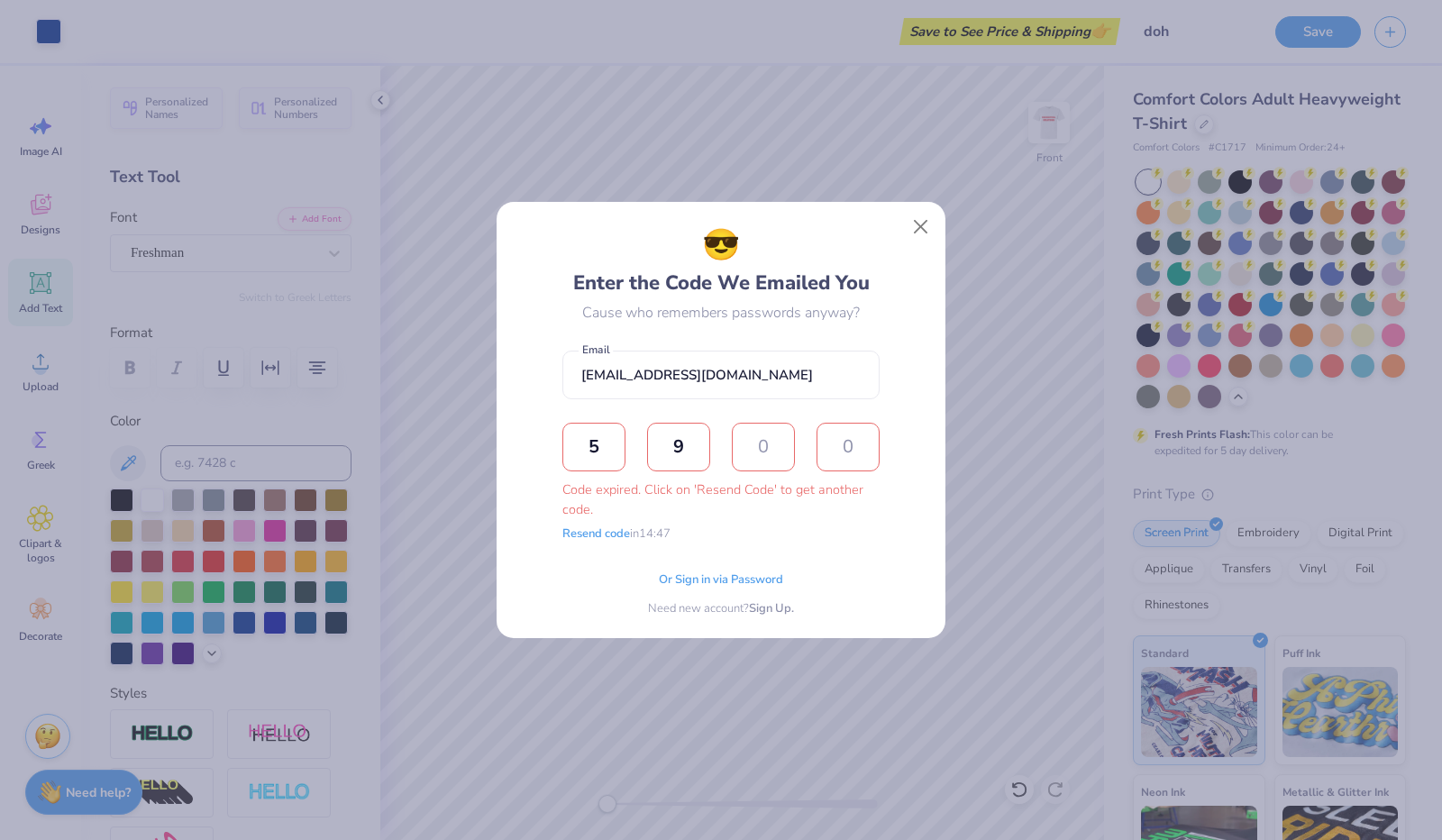
type input "1"
type input "2"
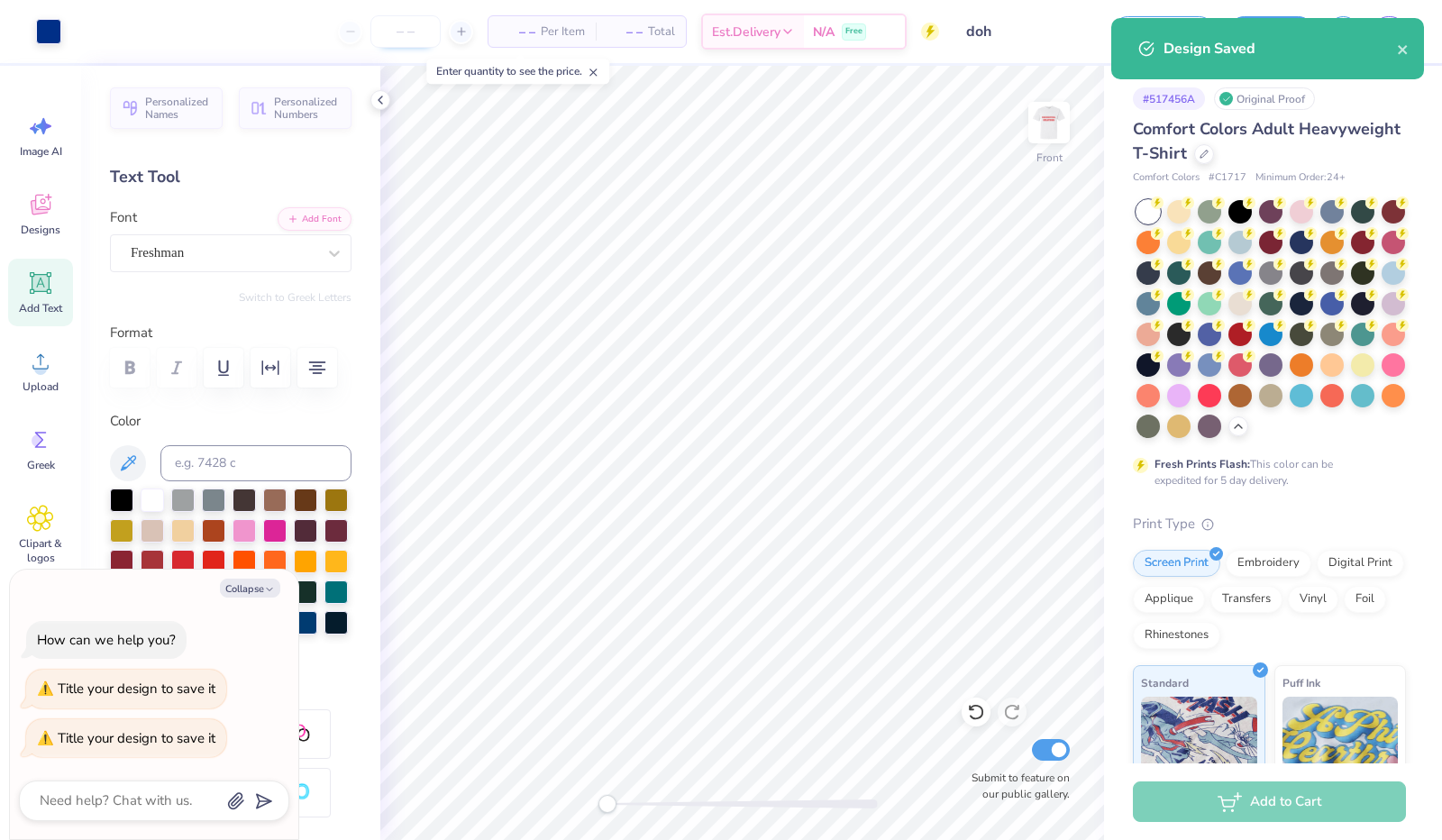
click at [397, 39] on input "number" at bounding box center [405, 32] width 70 height 33
type textarea "x"
type input "1"
type textarea "x"
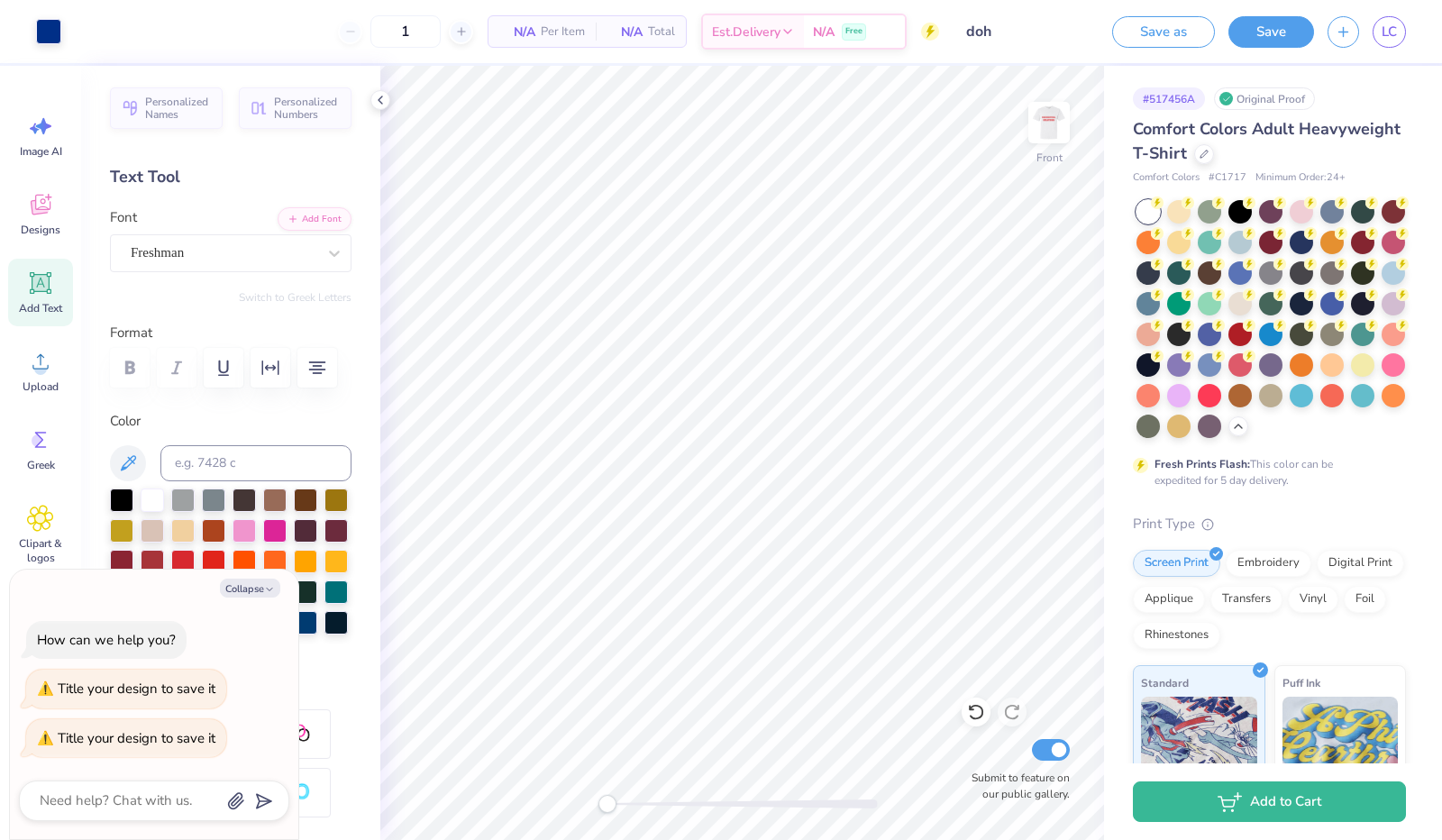
type input "12"
type textarea "x"
